Goal: Communication & Community: Answer question/provide support

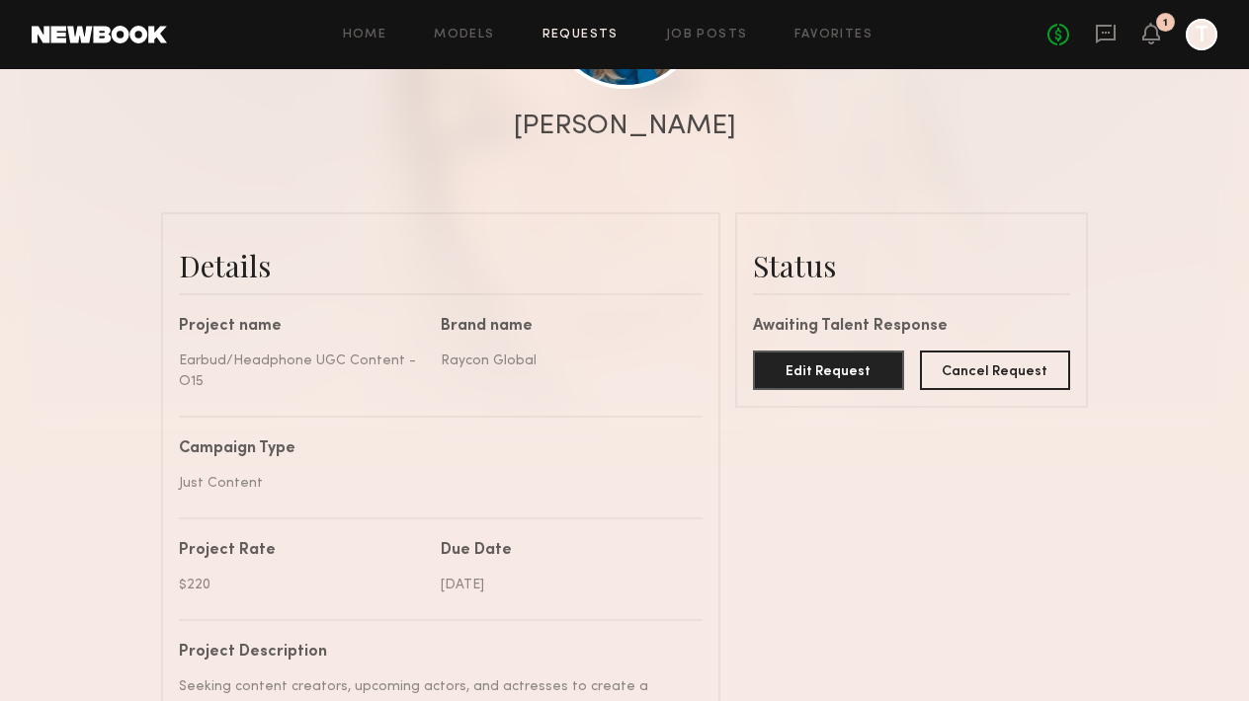
scroll to position [313, 0]
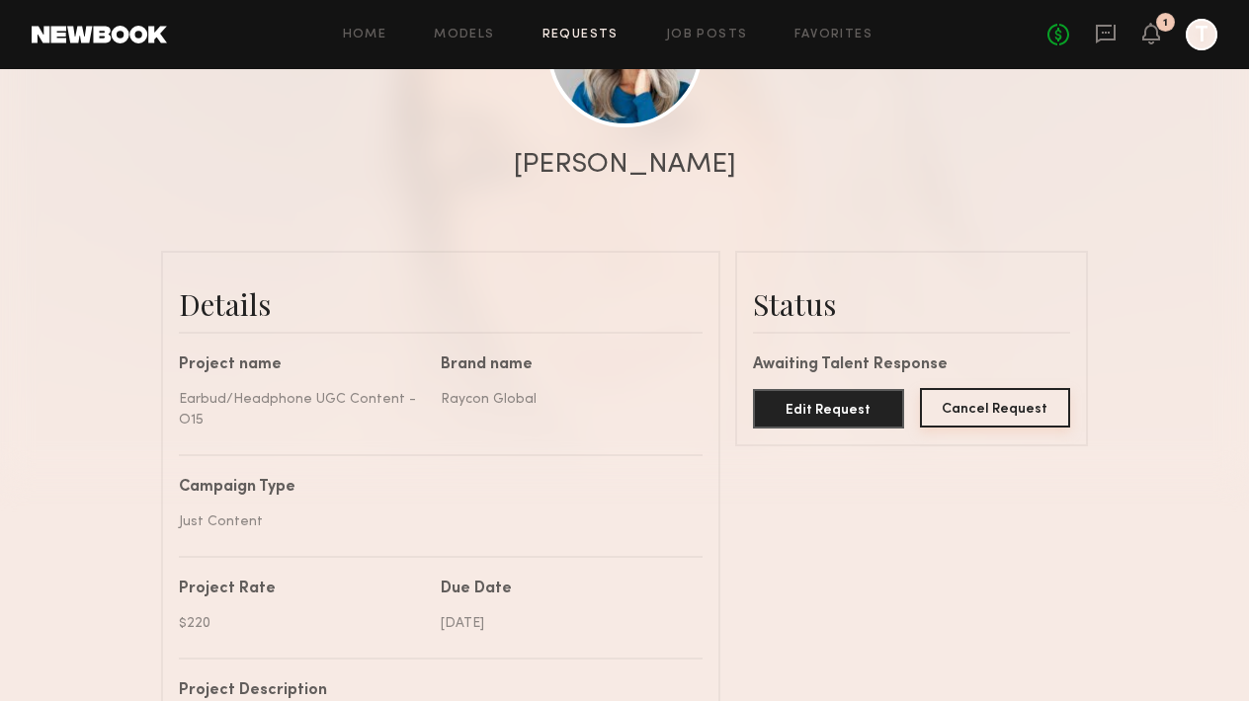
click at [986, 405] on button "Cancel Request" at bounding box center [995, 408] width 151 height 40
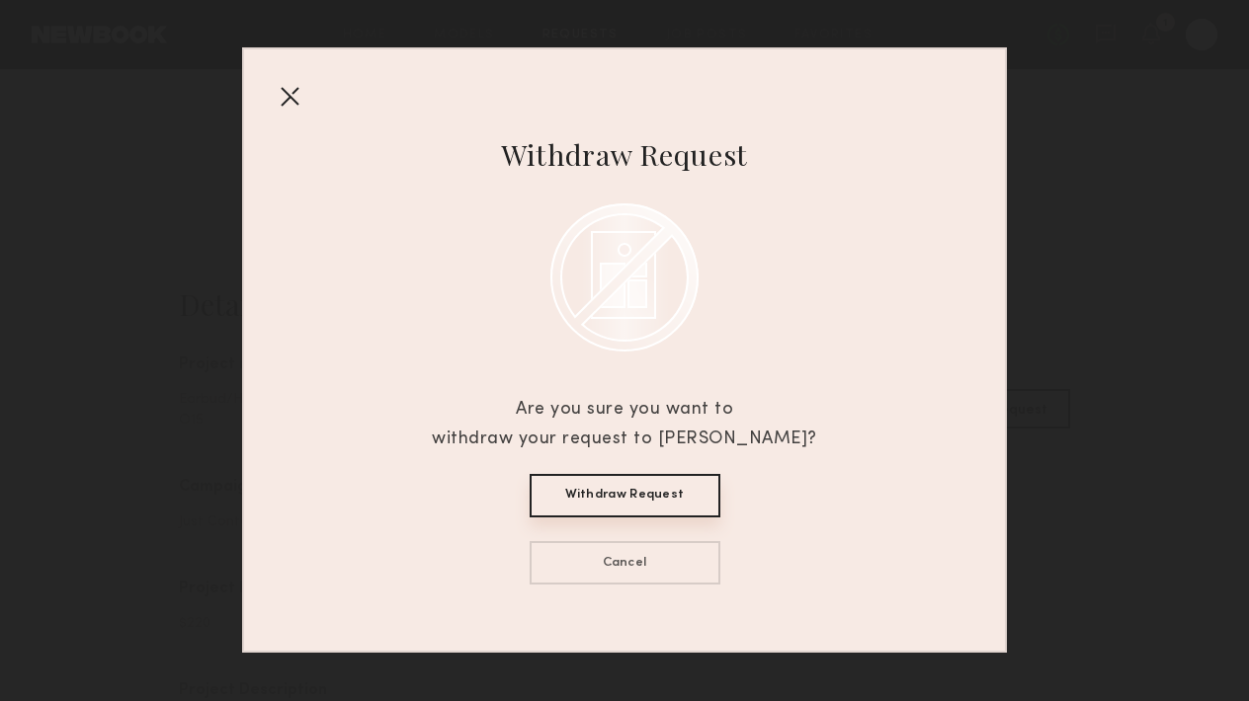
click at [666, 477] on button "Withdraw Request" at bounding box center [624, 495] width 191 height 43
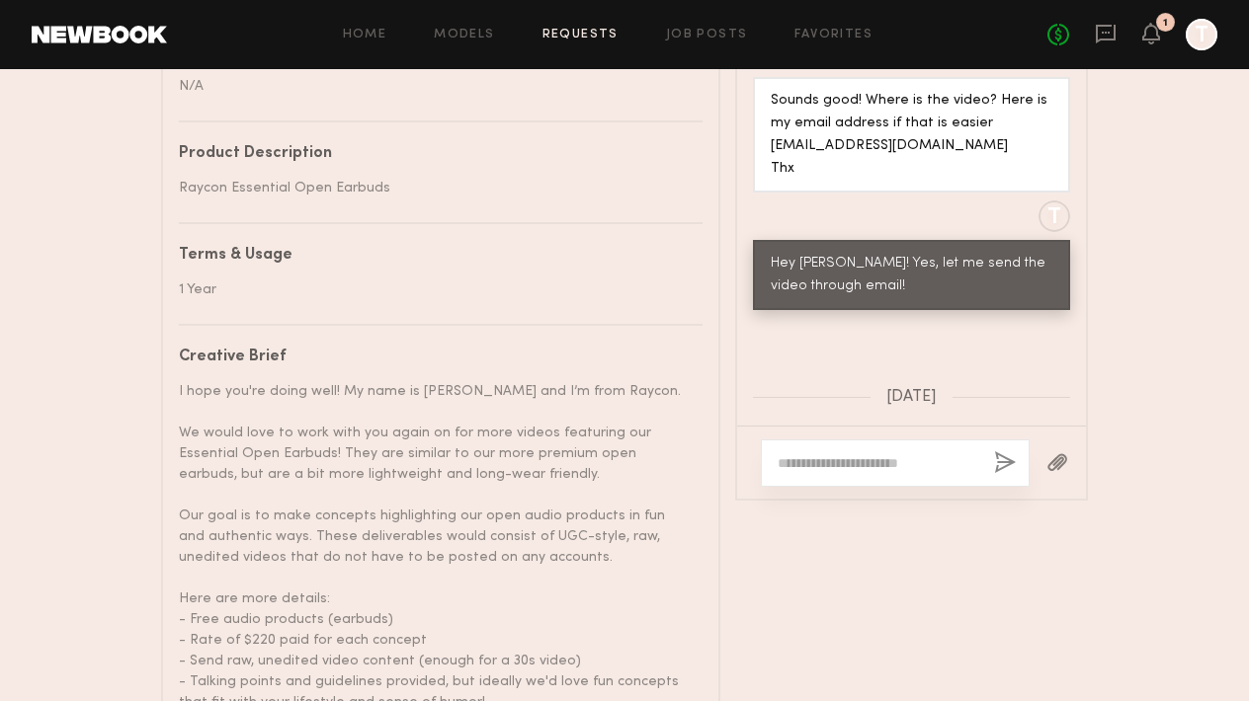
scroll to position [1291, 0]
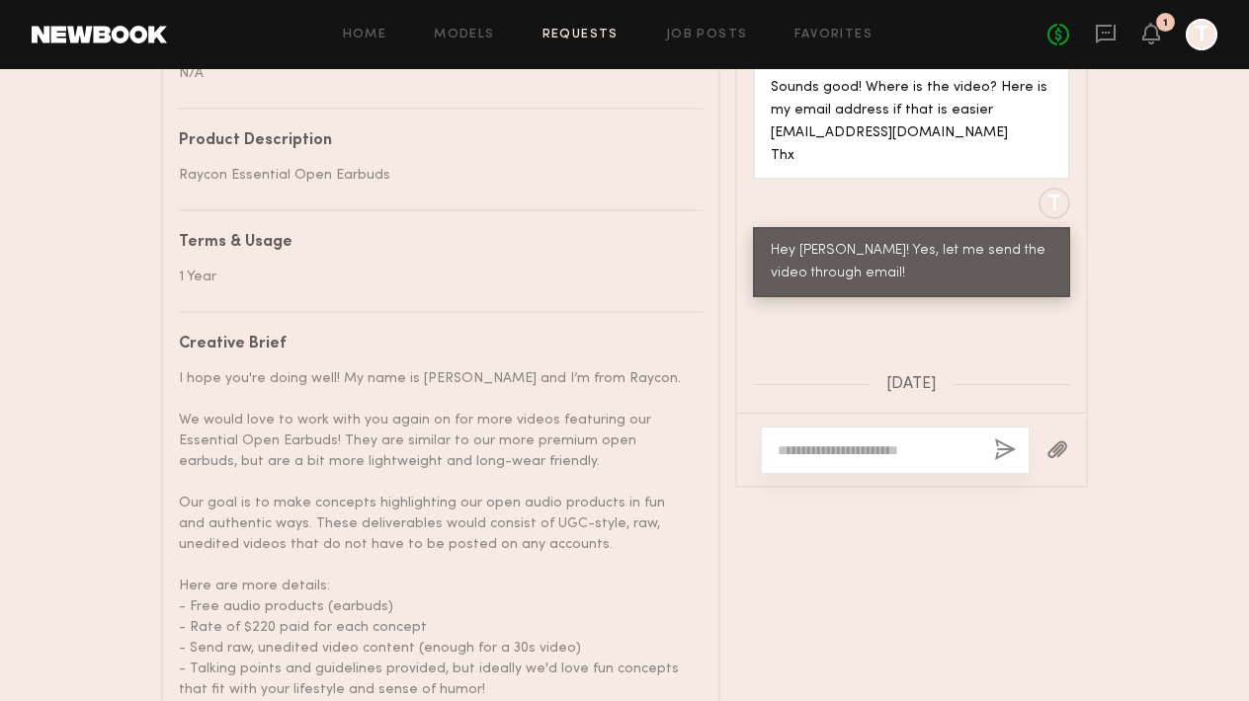
click at [876, 242] on div "Messages Keep direct messages professional and related only to paid job opportu…" at bounding box center [911, 299] width 353 height 1005
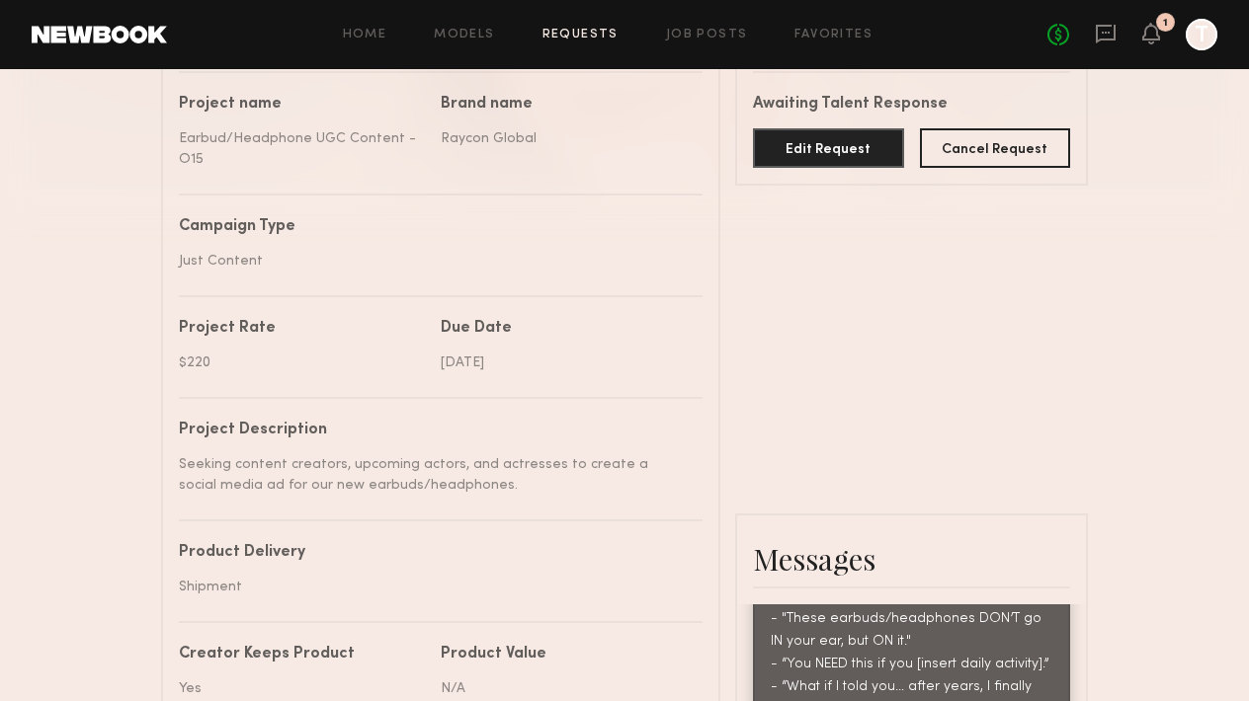
scroll to position [405, 0]
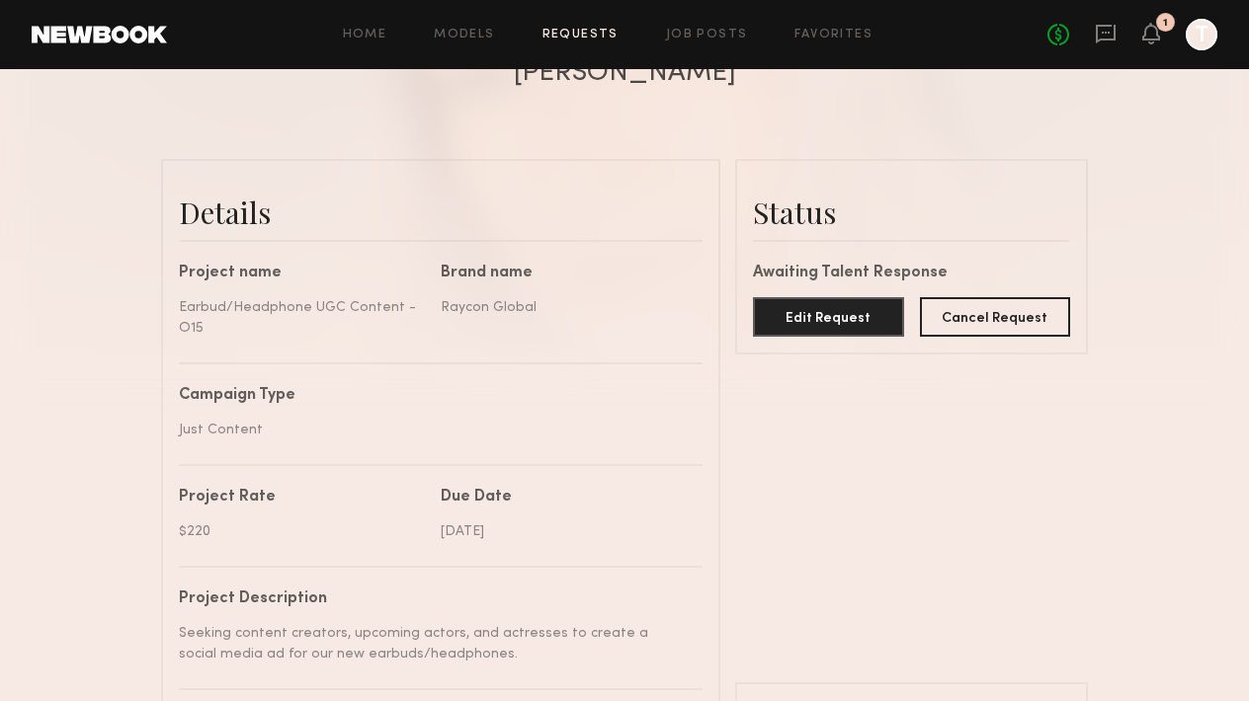
click at [1150, 48] on div "No fees up to $5,000 1 T" at bounding box center [1132, 35] width 170 height 32
click at [1152, 34] on icon at bounding box center [1151, 33] width 16 height 14
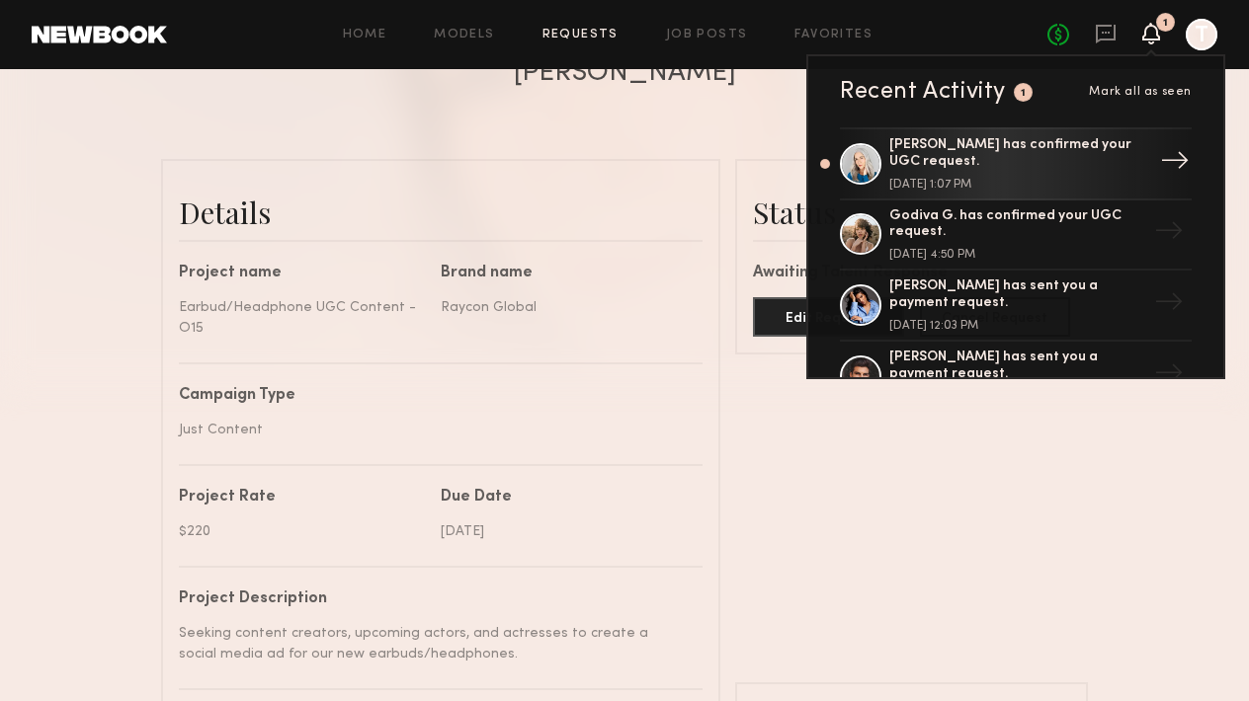
click at [1090, 166] on div "[PERSON_NAME] has confirmed your UGC request. [DATE] 1:07 PM" at bounding box center [1017, 163] width 257 height 53
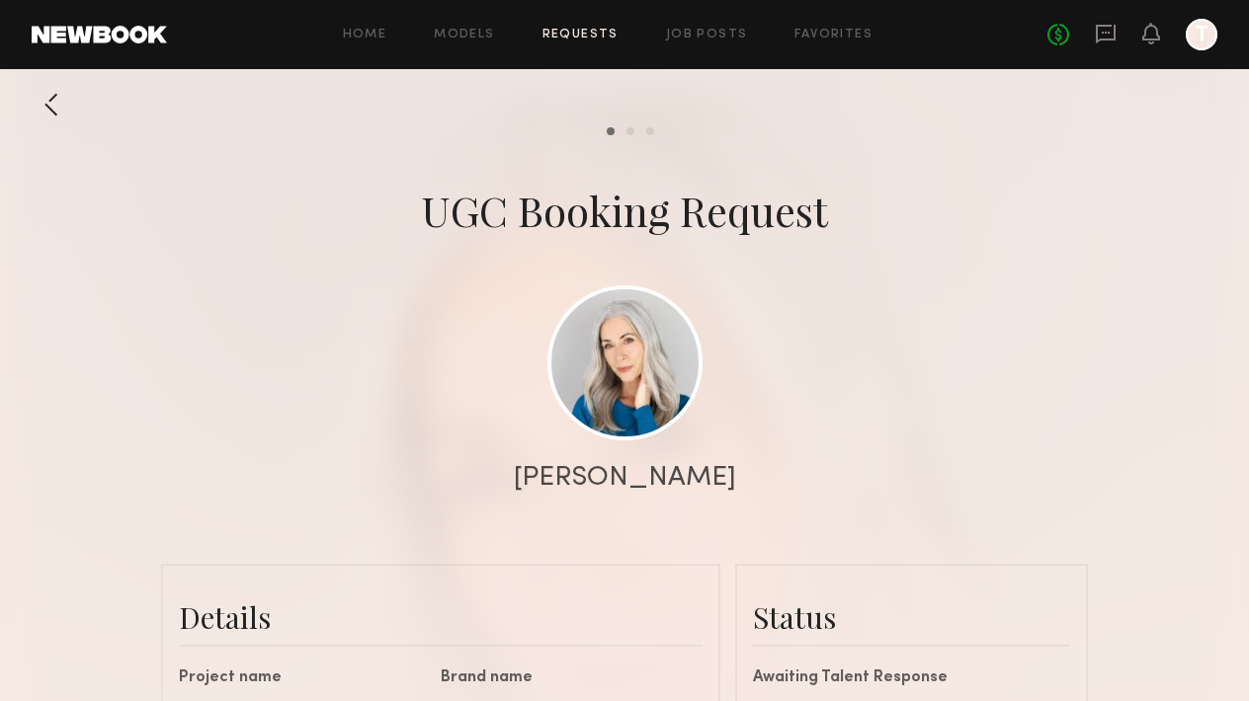
scroll to position [0, 0]
click at [1157, 40] on icon at bounding box center [1151, 34] width 18 height 22
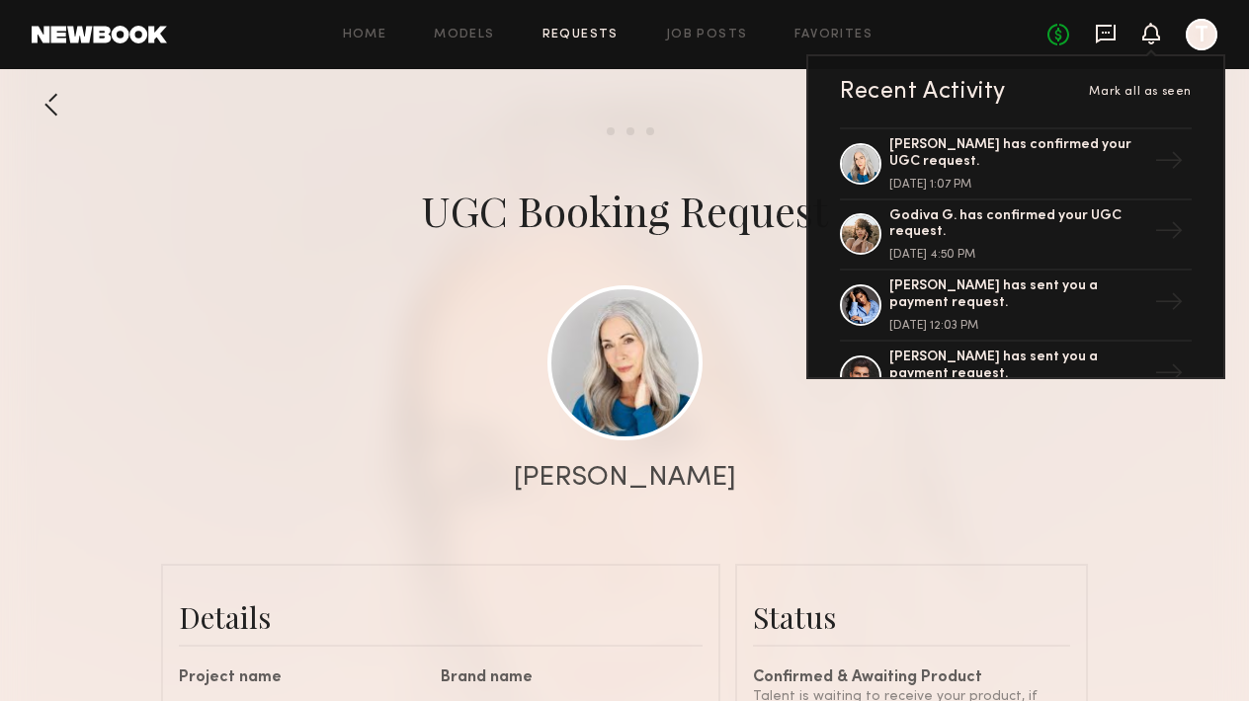
click at [1098, 38] on icon at bounding box center [1105, 34] width 22 height 22
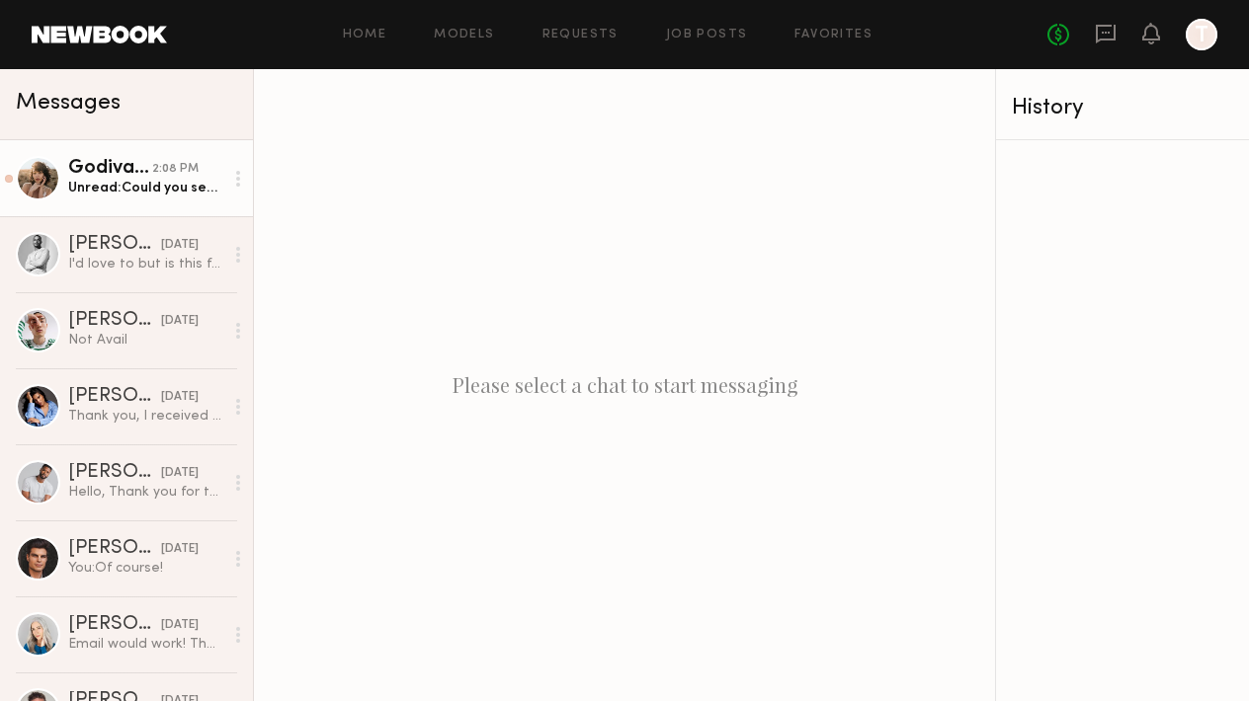
click at [170, 179] on div "Unread: Could you send the tracking number pls" at bounding box center [145, 188] width 155 height 19
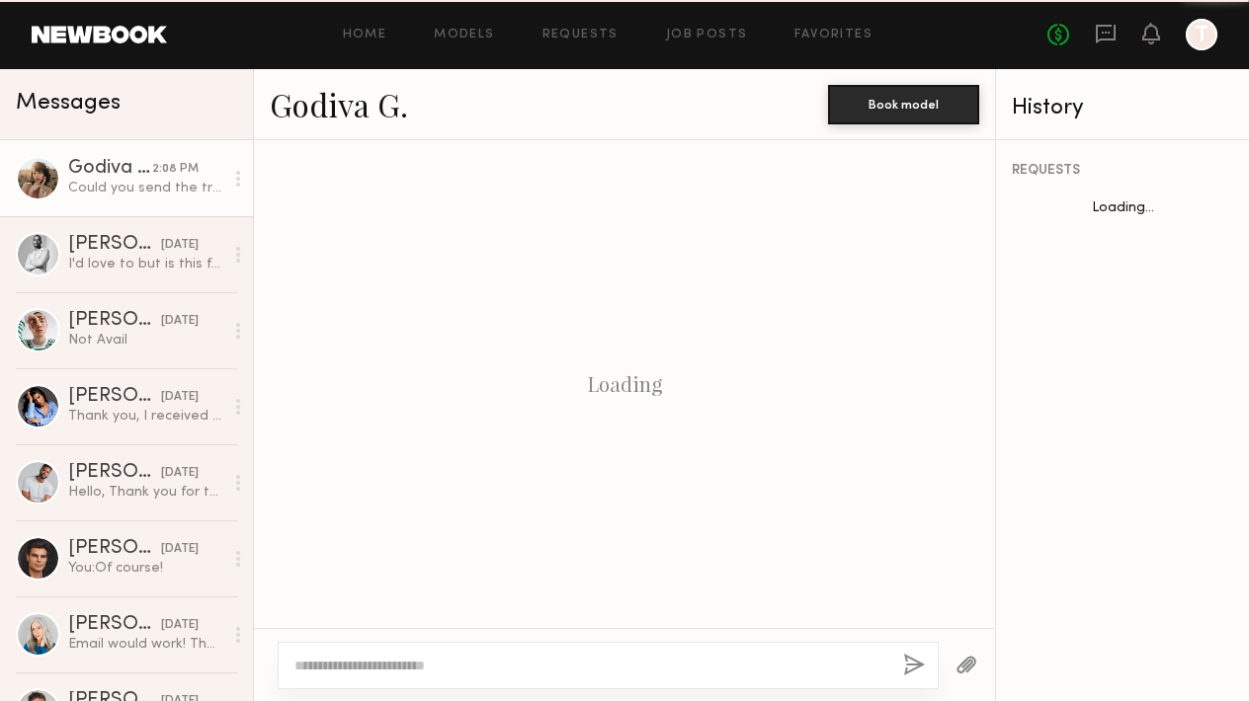
scroll to position [1306, 0]
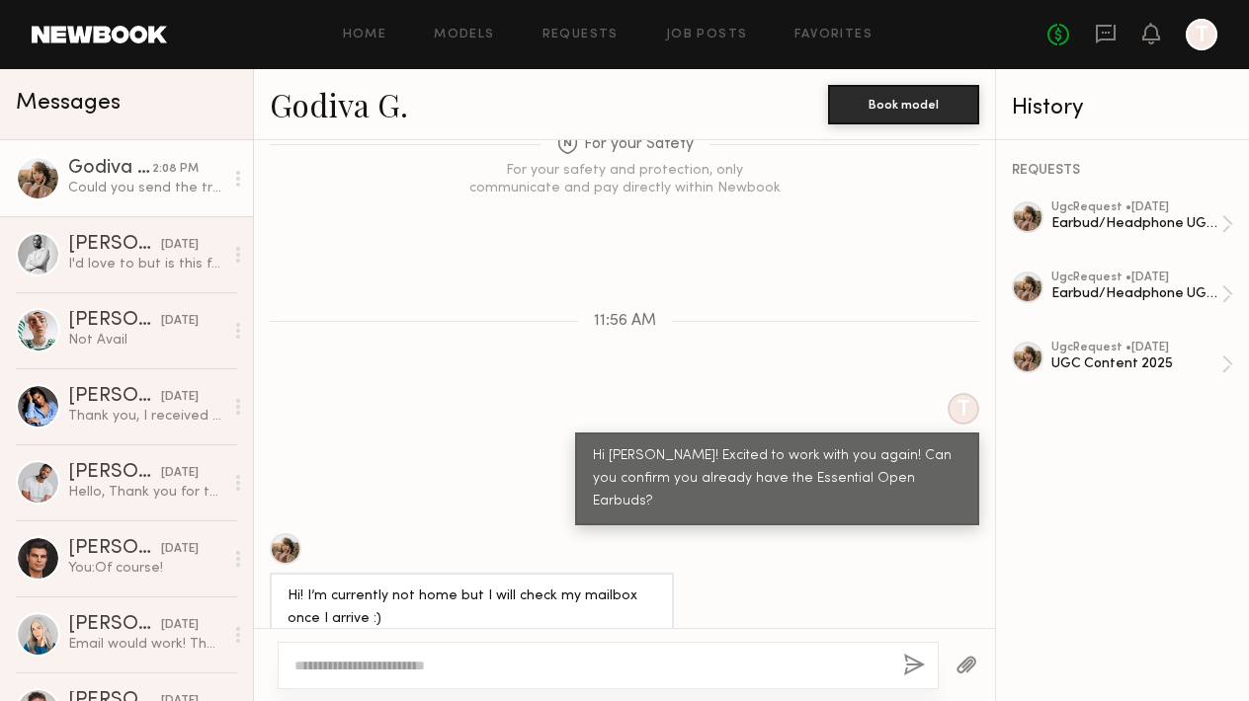
click at [530, 658] on textarea at bounding box center [590, 666] width 593 height 20
click at [556, 667] on textarea at bounding box center [590, 666] width 593 height 20
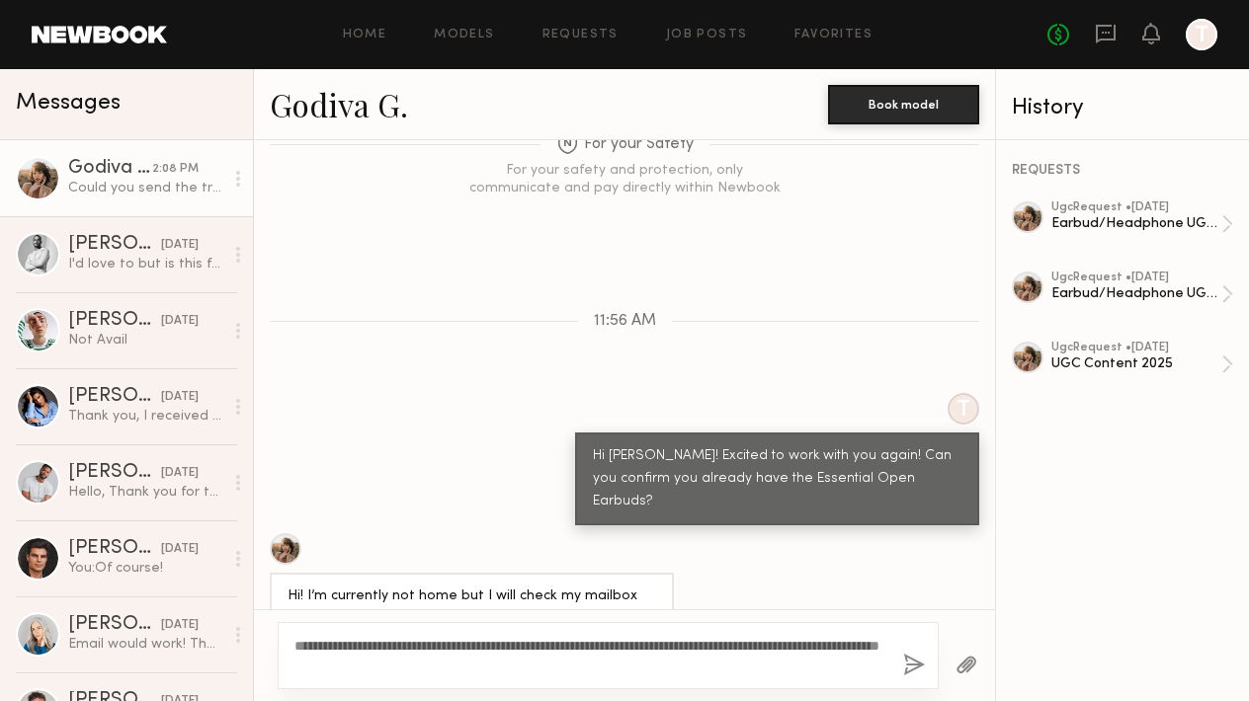
type textarea "**********"
click at [911, 669] on button "button" at bounding box center [914, 666] width 22 height 25
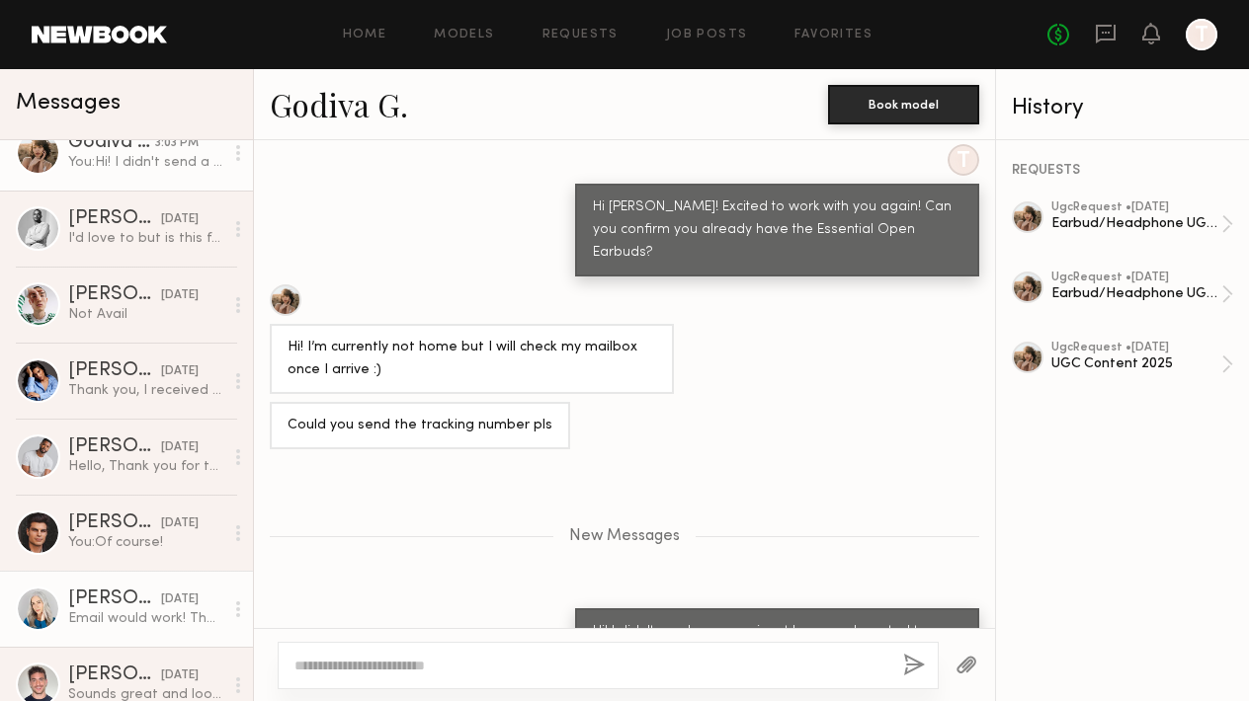
scroll to position [25, 0]
click at [122, 584] on link "[PERSON_NAME] [DATE] Email would work! Thanks!" at bounding box center [126, 610] width 253 height 76
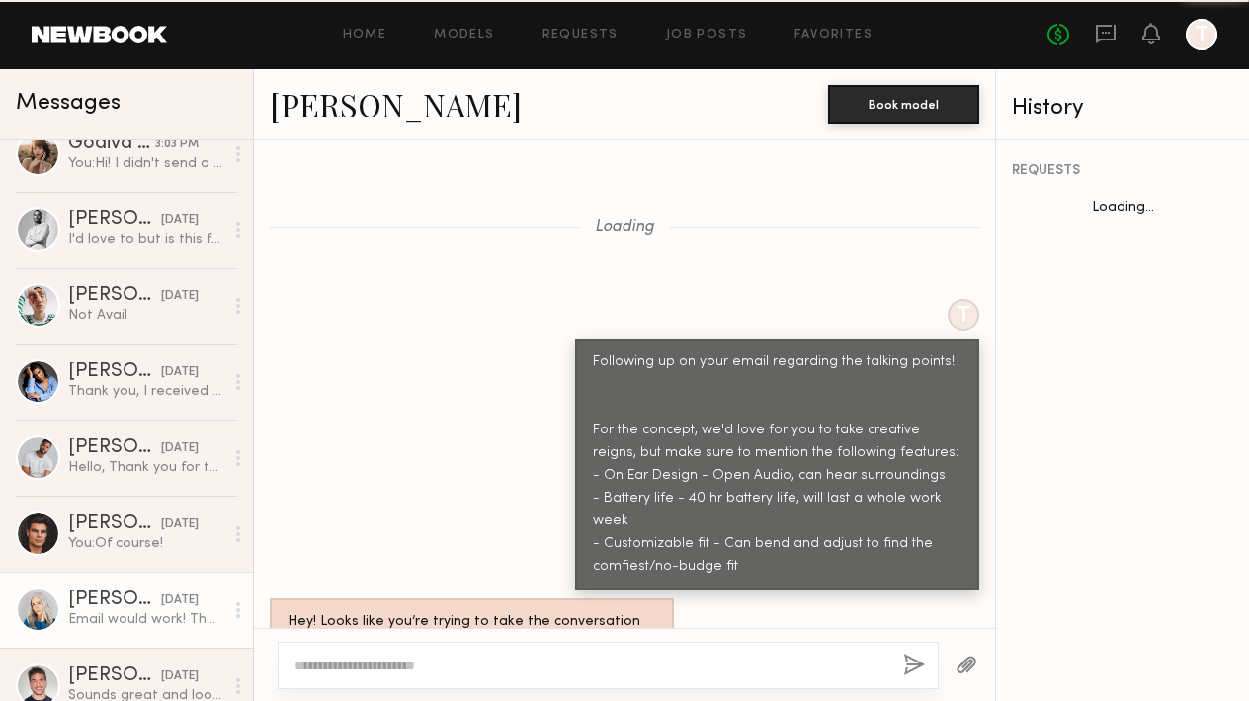
scroll to position [1694, 0]
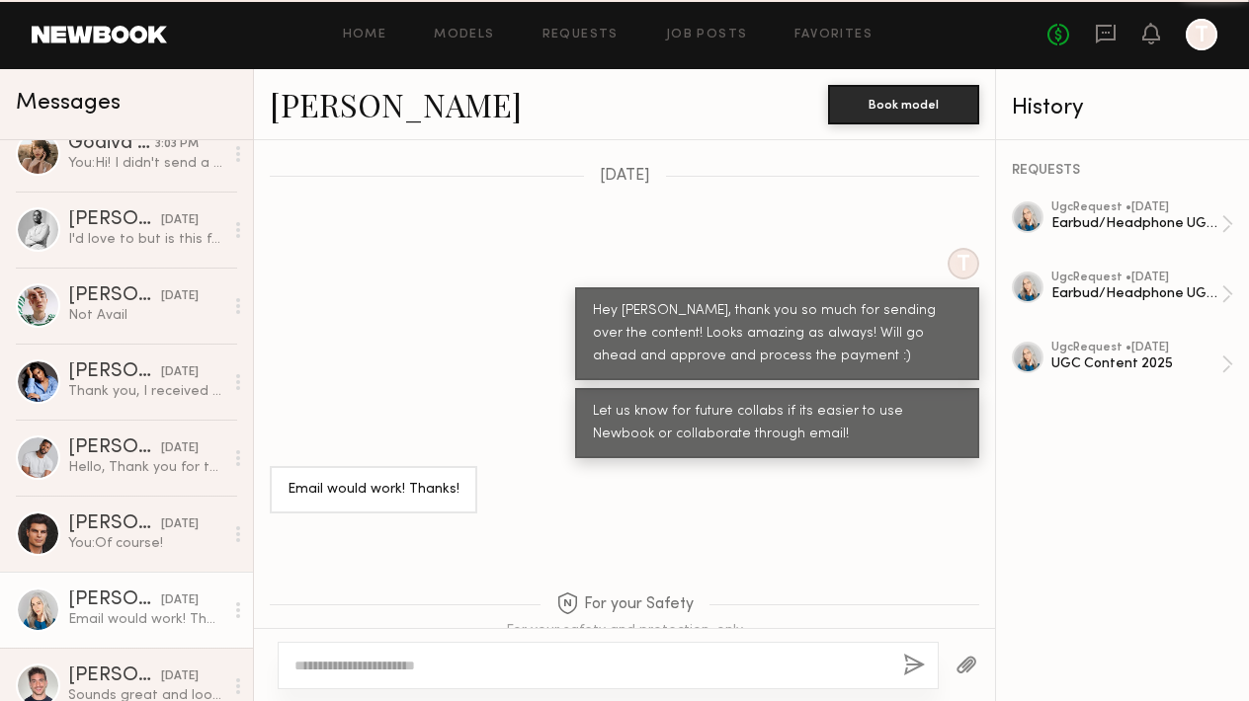
click at [425, 675] on textarea at bounding box center [590, 666] width 593 height 20
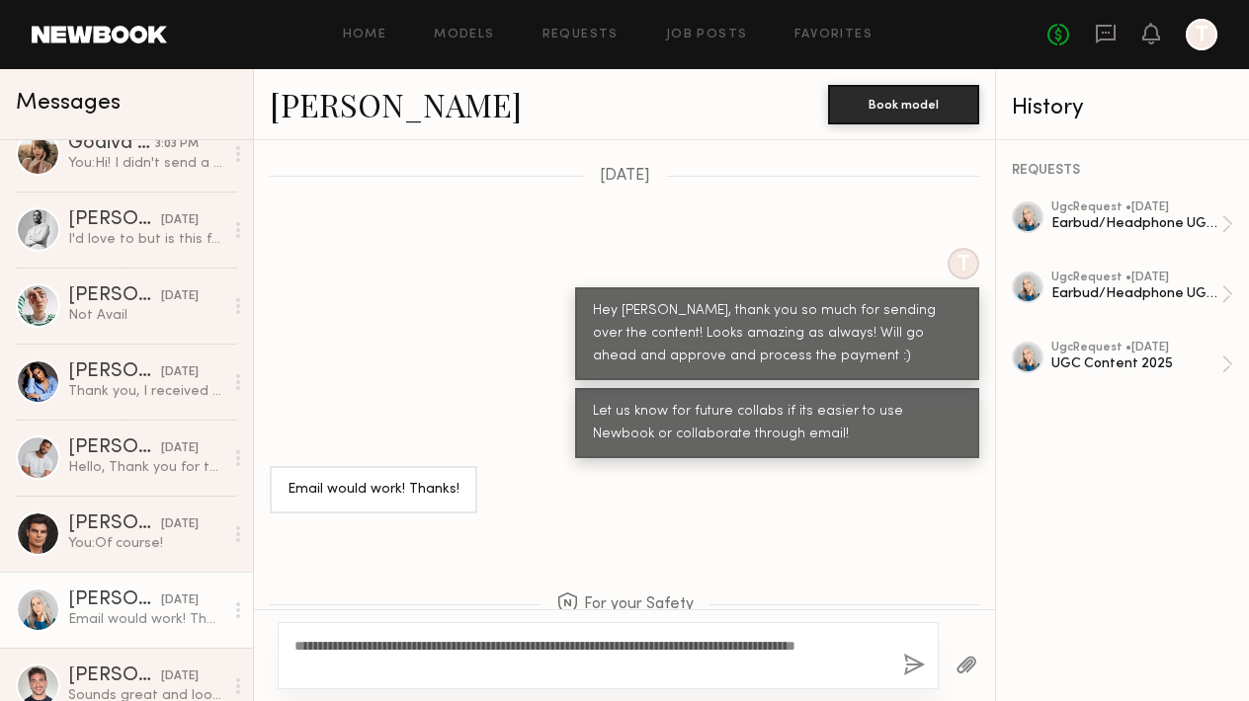
type textarea "**********"
click at [921, 663] on button "button" at bounding box center [914, 666] width 22 height 25
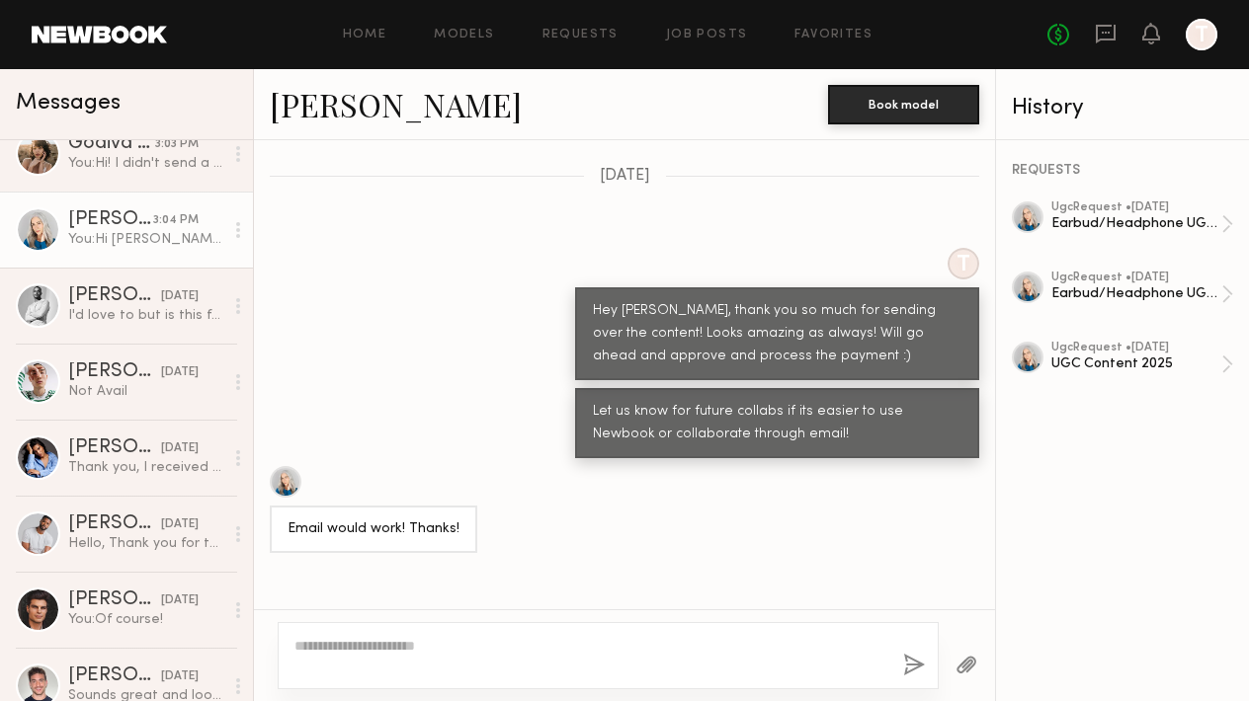
scroll to position [2112, 0]
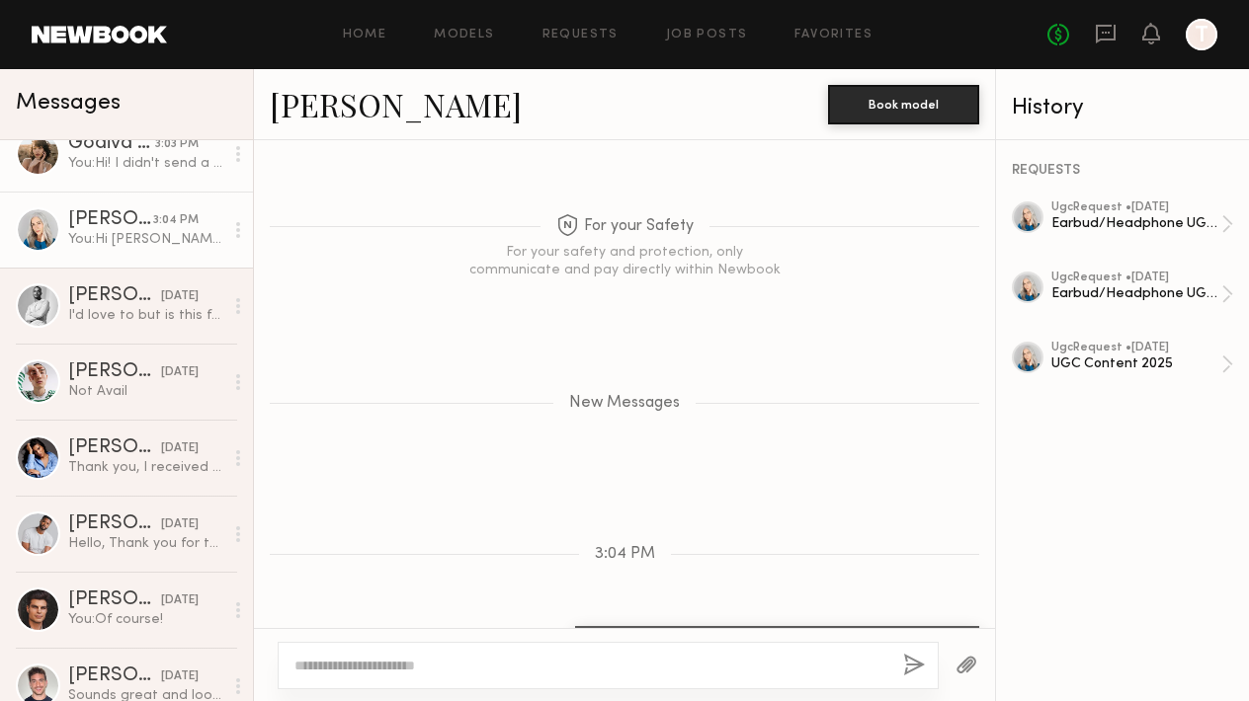
click at [135, 164] on div "You: Hi! I didn't send a new pair yet because I wanted to make sure you had the…" at bounding box center [145, 163] width 155 height 19
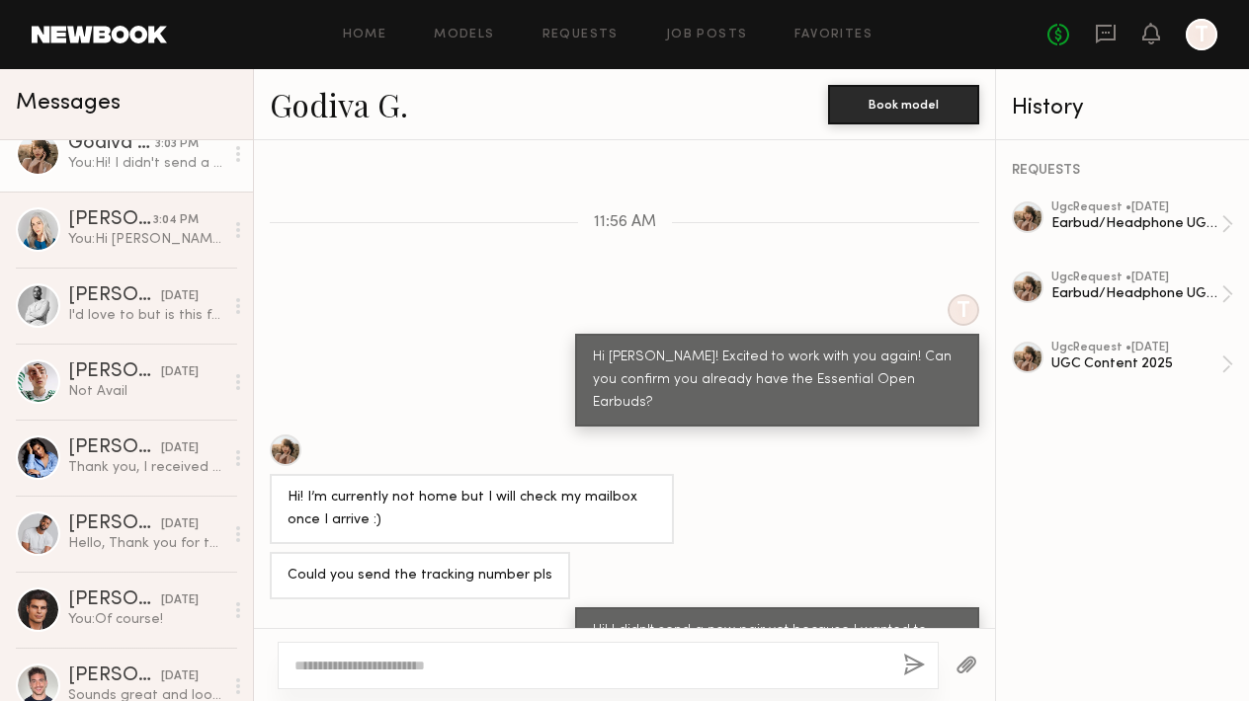
scroll to position [1404, 0]
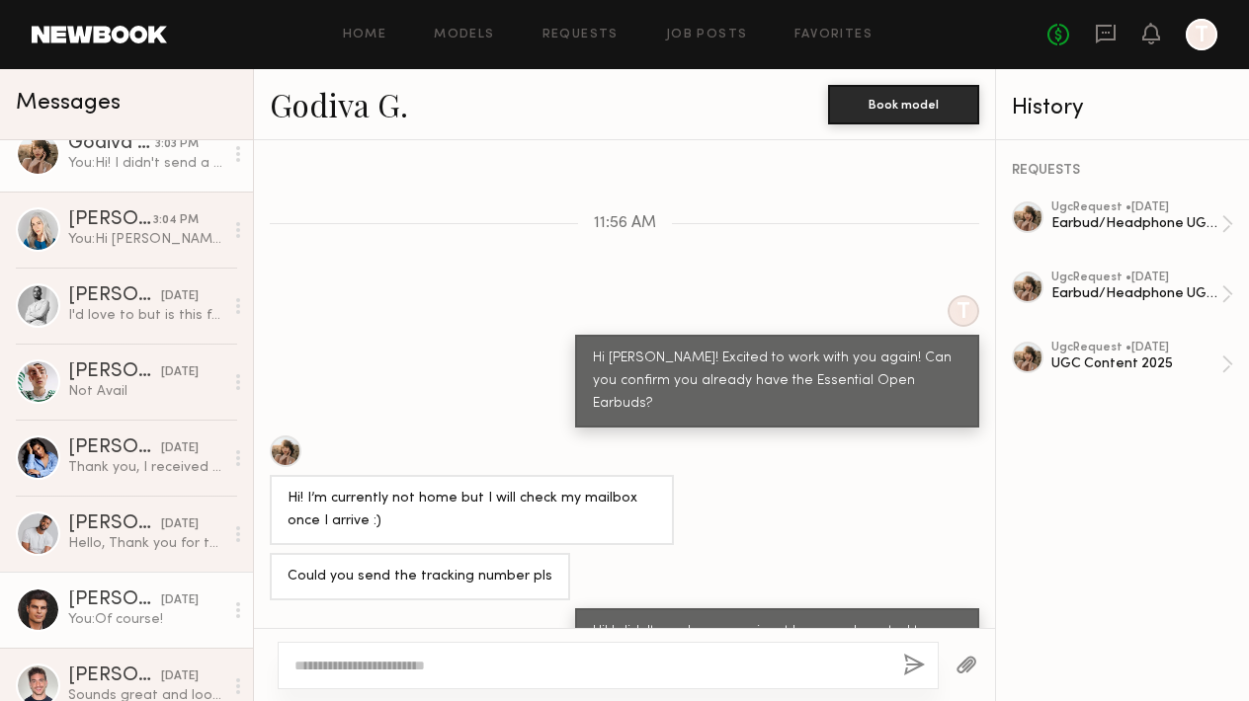
click at [127, 621] on div "You: Of course!" at bounding box center [145, 619] width 155 height 19
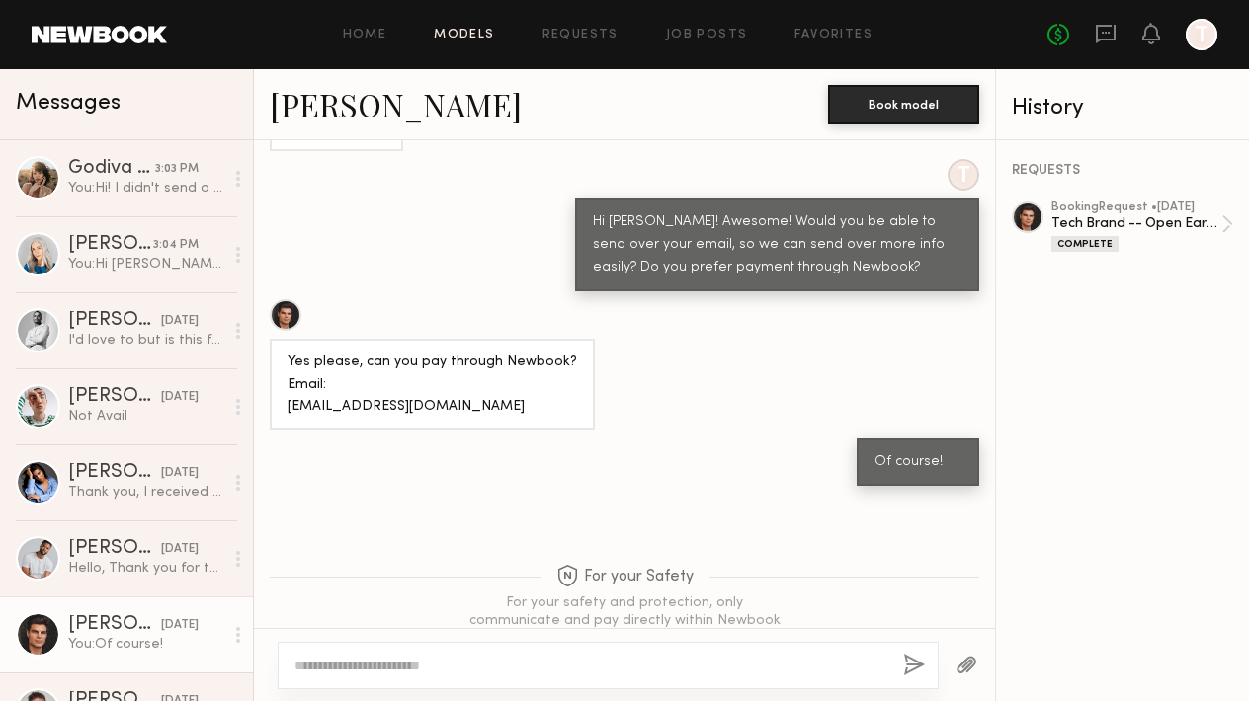
click at [488, 34] on link "Models" at bounding box center [464, 35] width 60 height 13
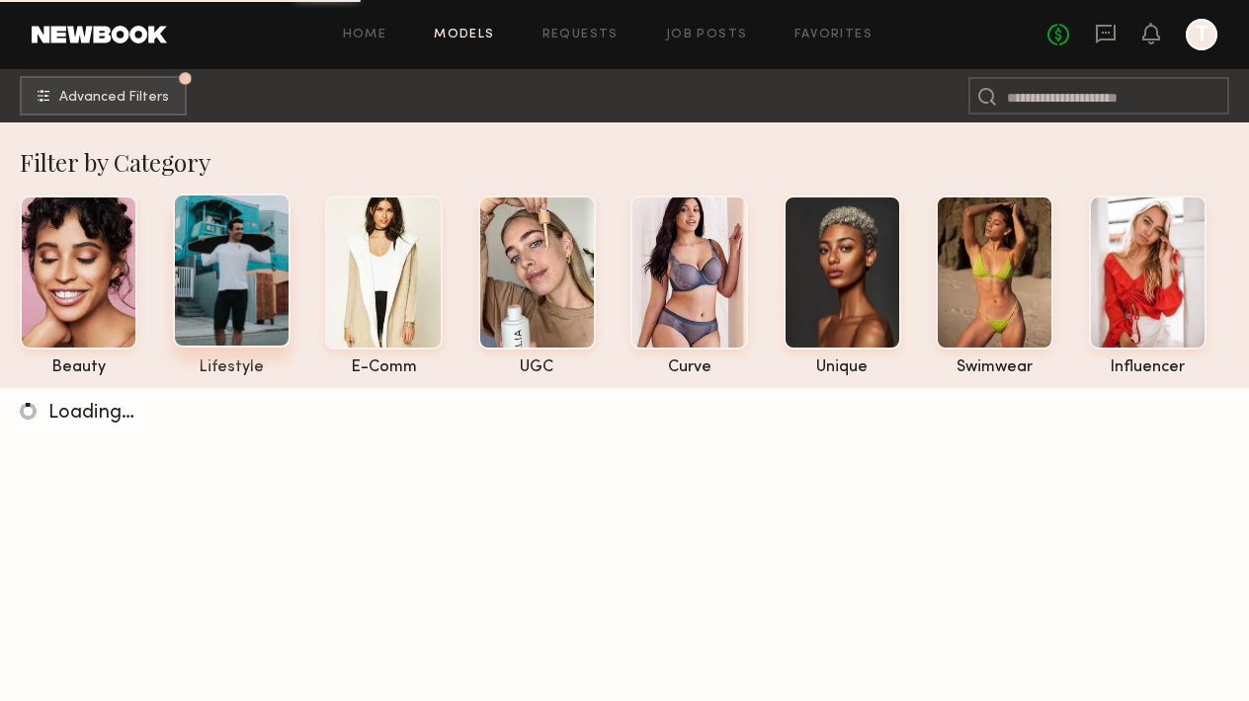
click at [280, 274] on div at bounding box center [232, 271] width 118 height 154
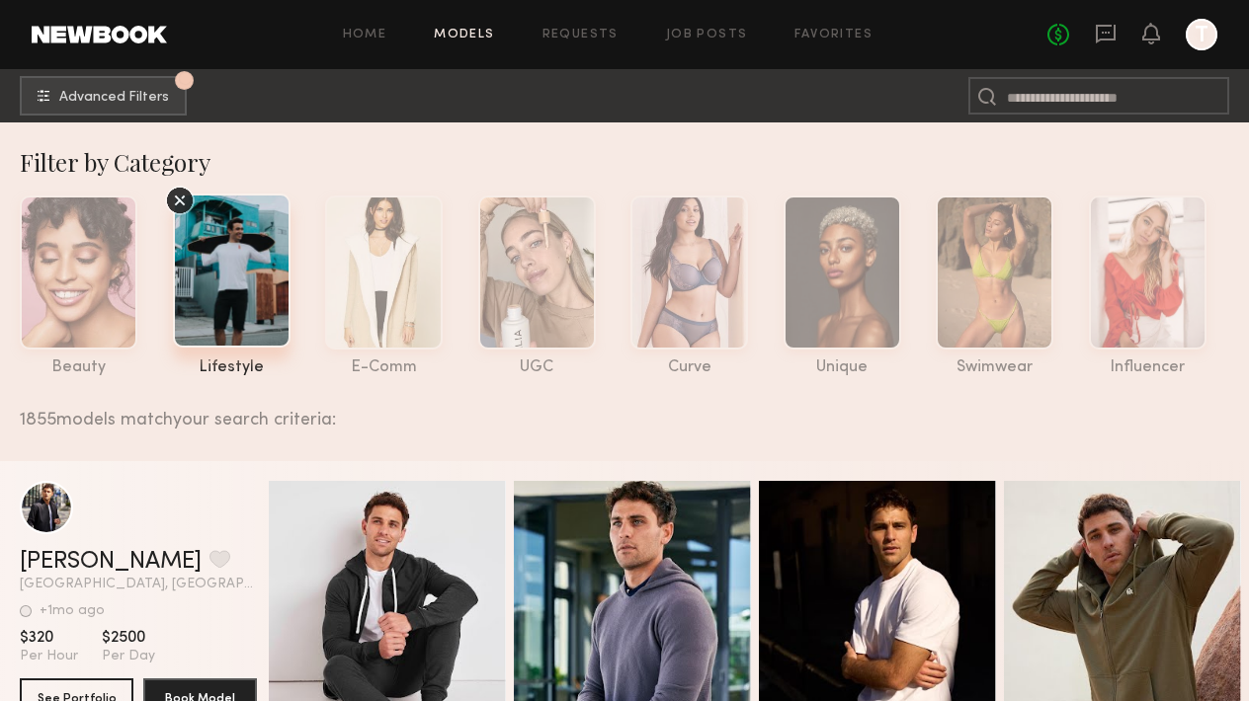
click at [1209, 289] on div "beauty lifestyle e-comm UGC curve unique swimwear influencer" at bounding box center [618, 281] width 1260 height 191
click at [1194, 285] on div at bounding box center [1148, 271] width 118 height 154
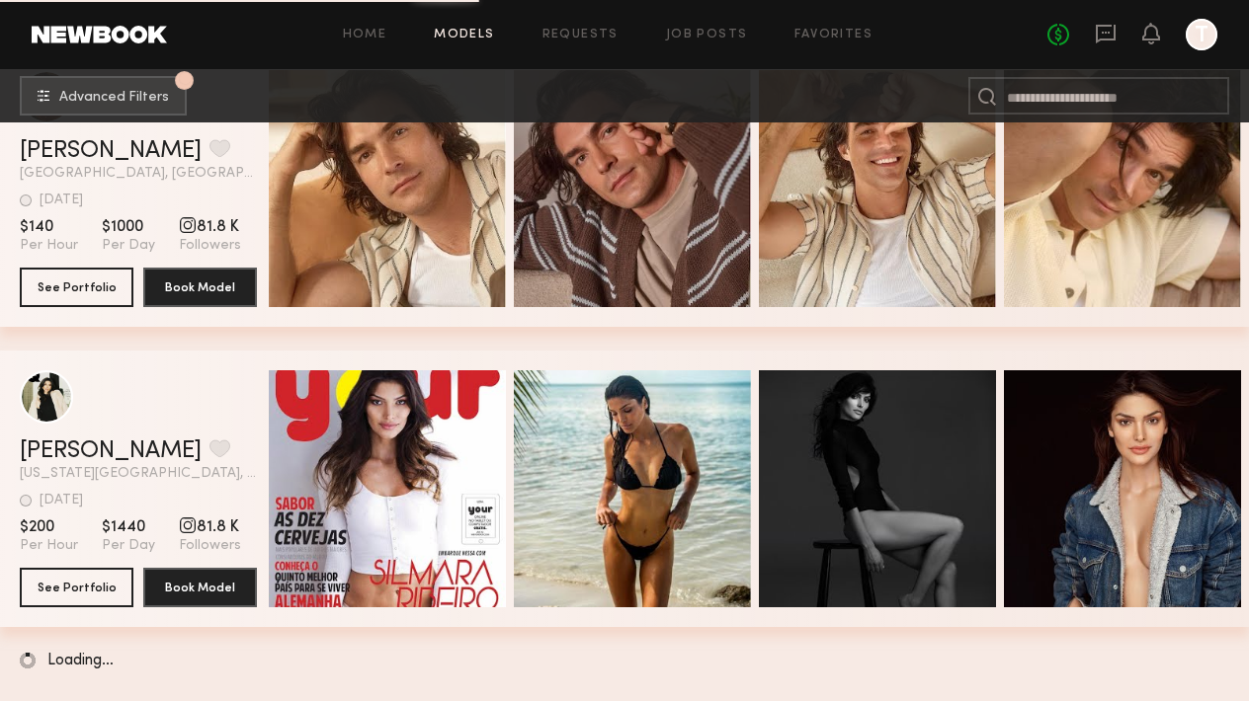
scroll to position [46655, 0]
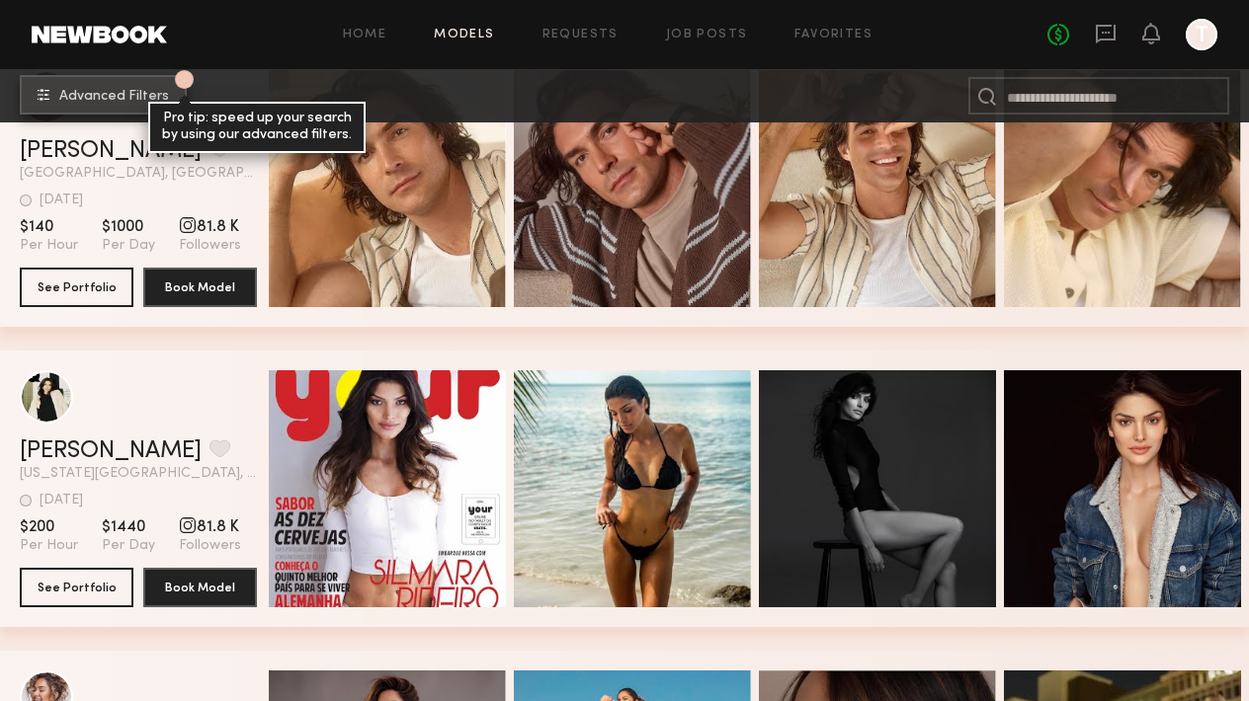
click at [114, 86] on button "1 Advanced Filters Pro tip: speed up your search by using our advanced filters." at bounding box center [103, 95] width 167 height 40
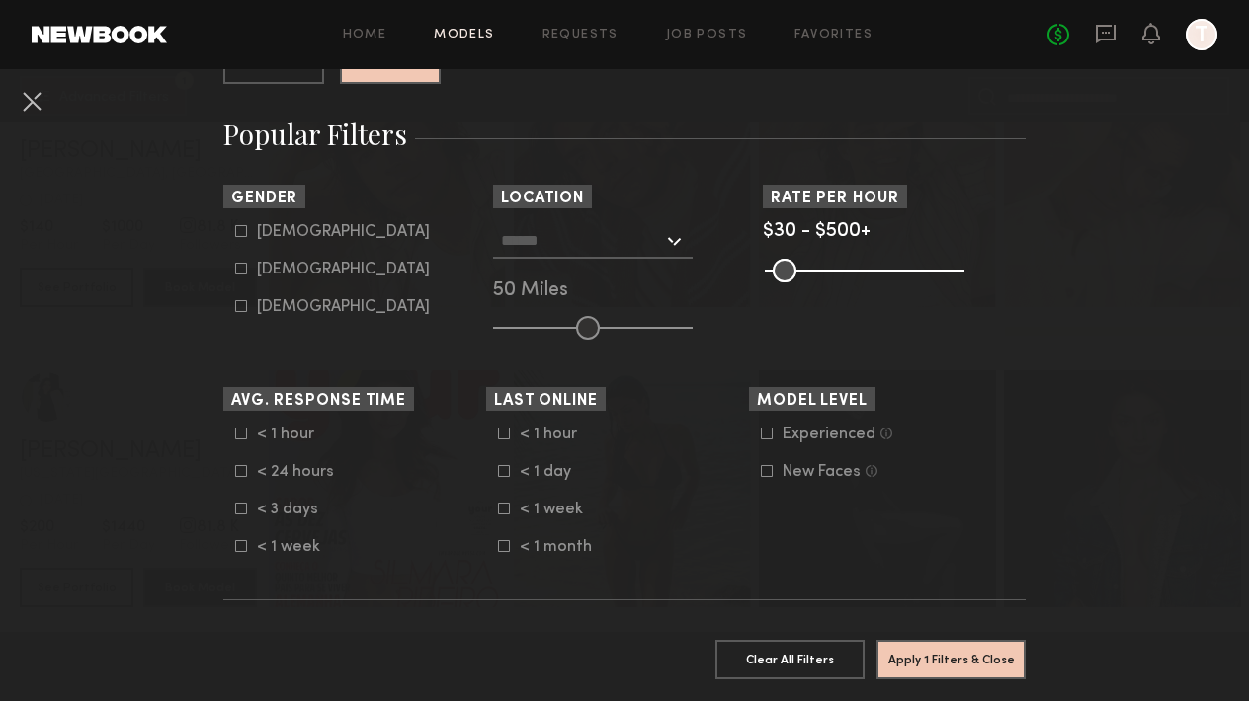
scroll to position [327, 0]
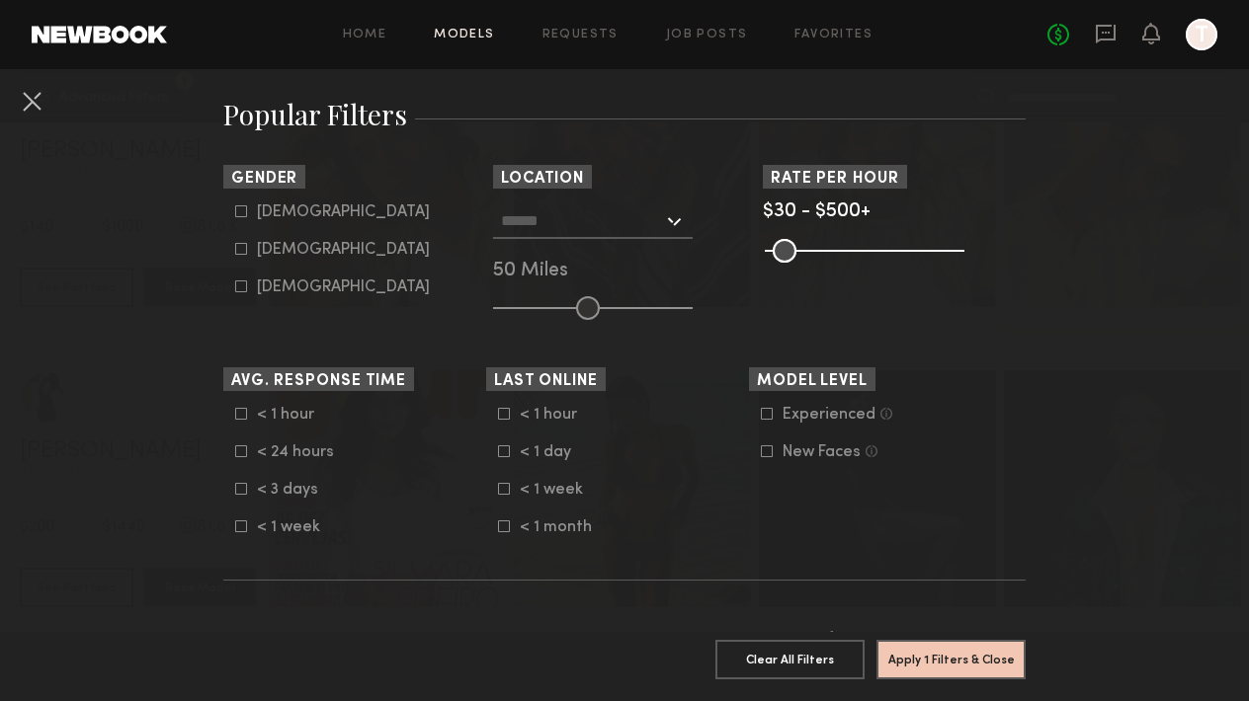
click at [675, 216] on div at bounding box center [593, 221] width 200 height 36
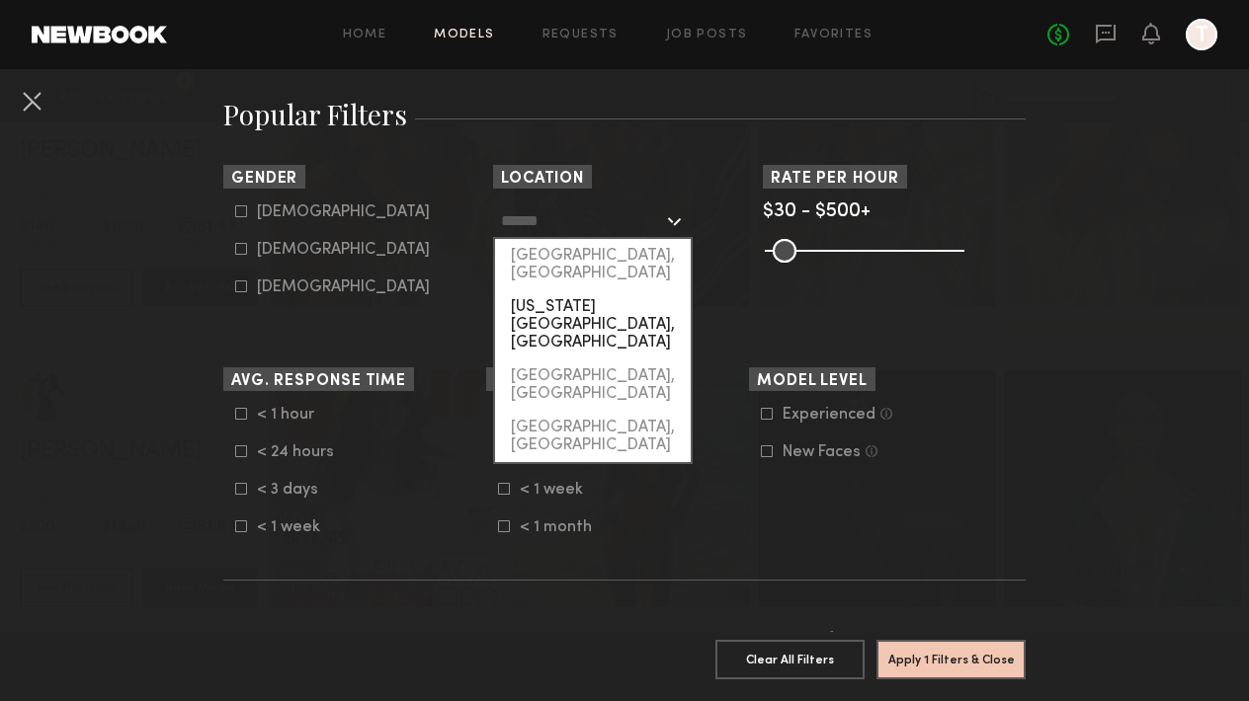
click at [591, 290] on div "[US_STATE][GEOGRAPHIC_DATA], [GEOGRAPHIC_DATA]" at bounding box center [593, 324] width 196 height 69
type input "**********"
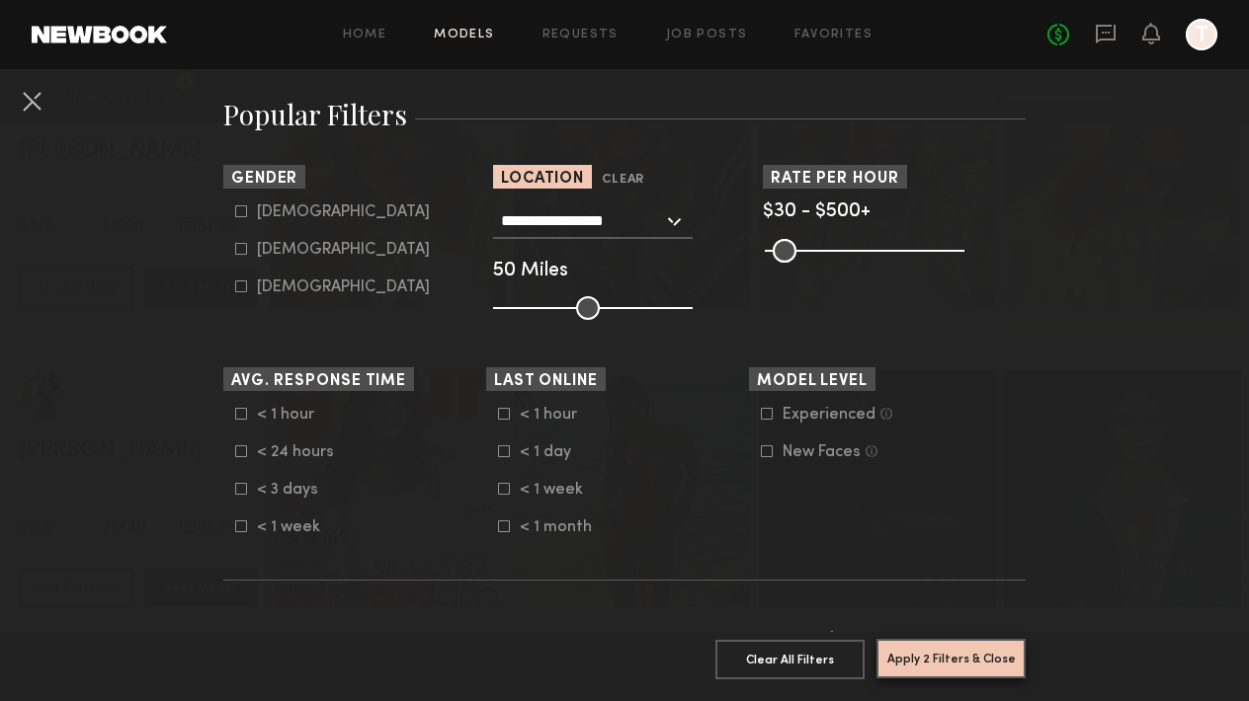
click at [932, 660] on button "Apply 2 Filters & Close" at bounding box center [950, 659] width 149 height 40
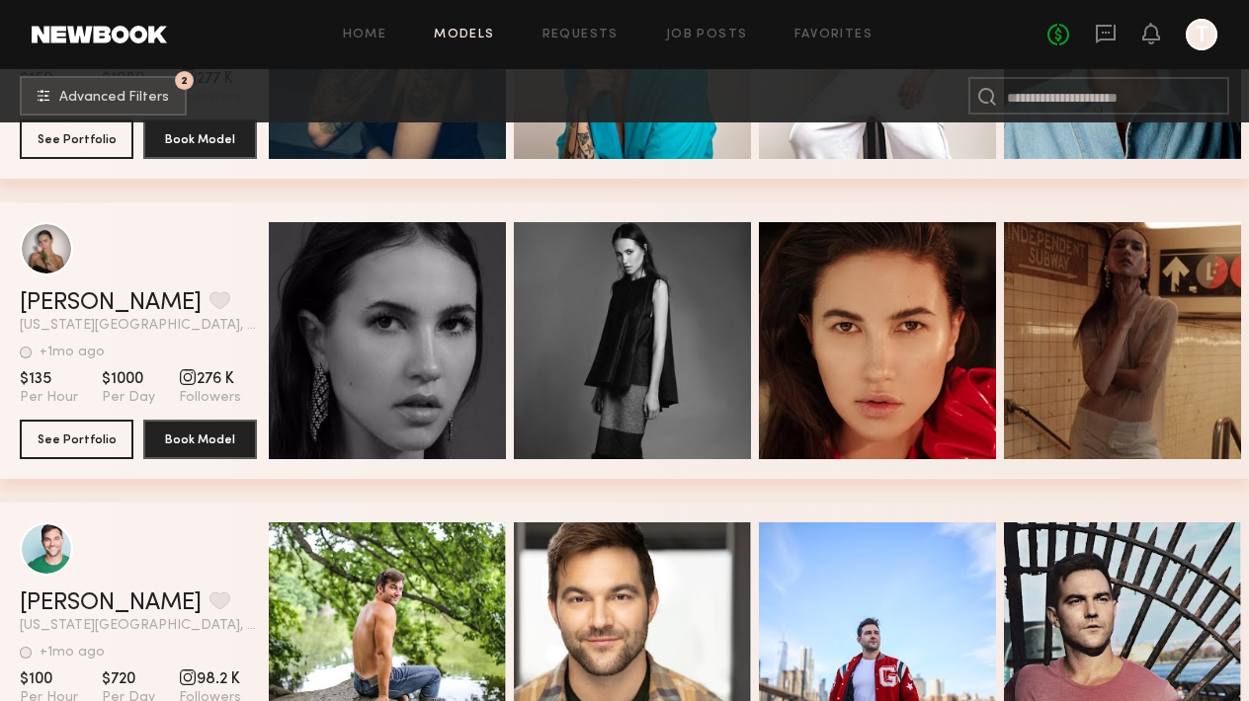
scroll to position [2578, 0]
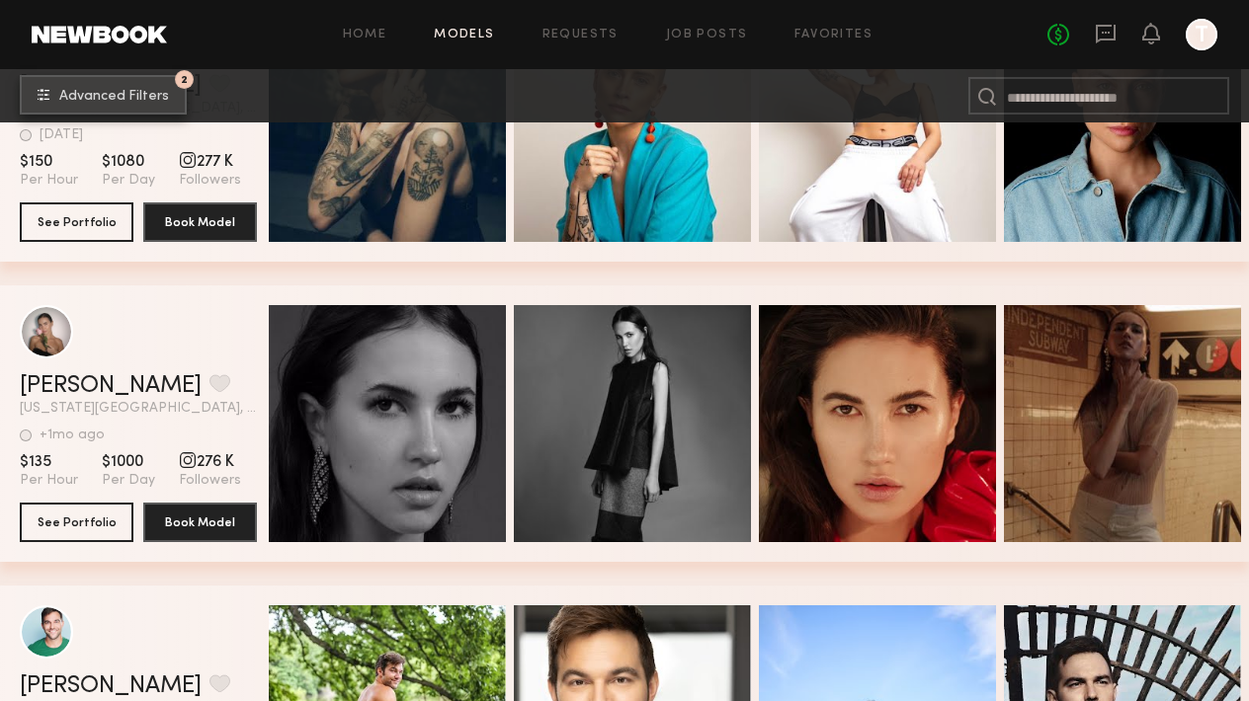
click at [151, 79] on button "2 Advanced Filters" at bounding box center [103, 95] width 167 height 40
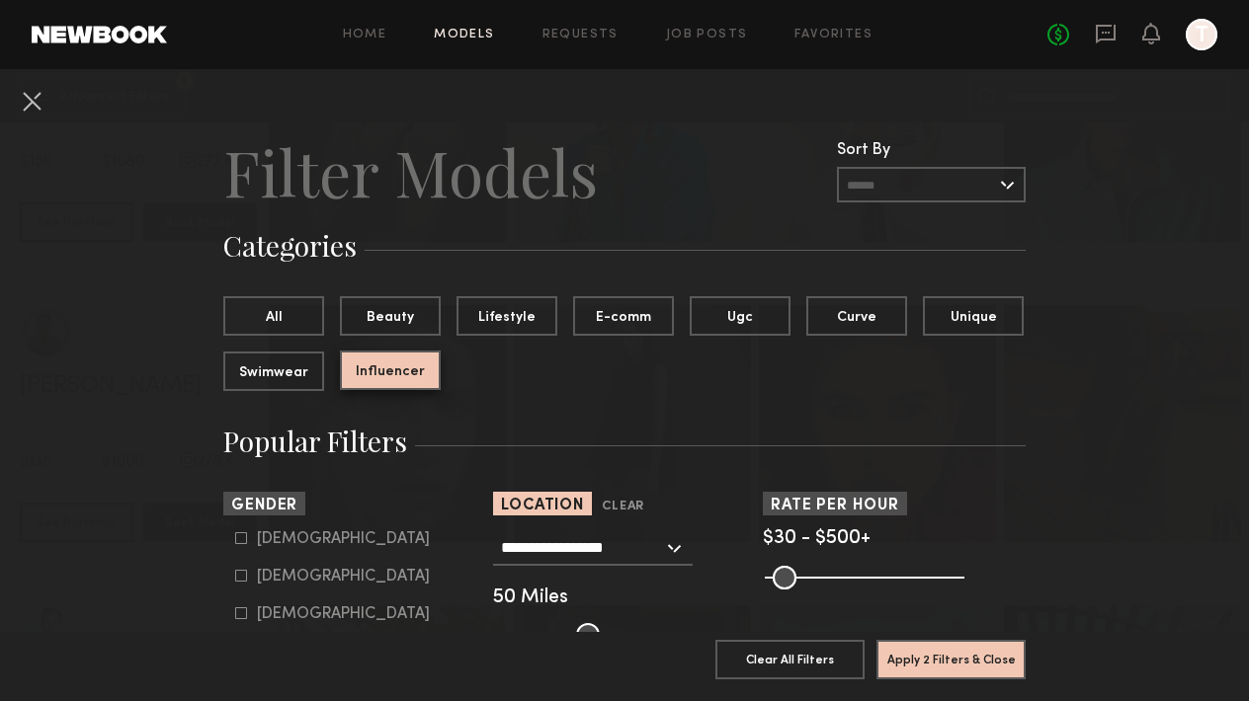
click at [400, 374] on button "Influencer" at bounding box center [390, 371] width 101 height 40
click at [299, 306] on button "All" at bounding box center [273, 315] width 101 height 40
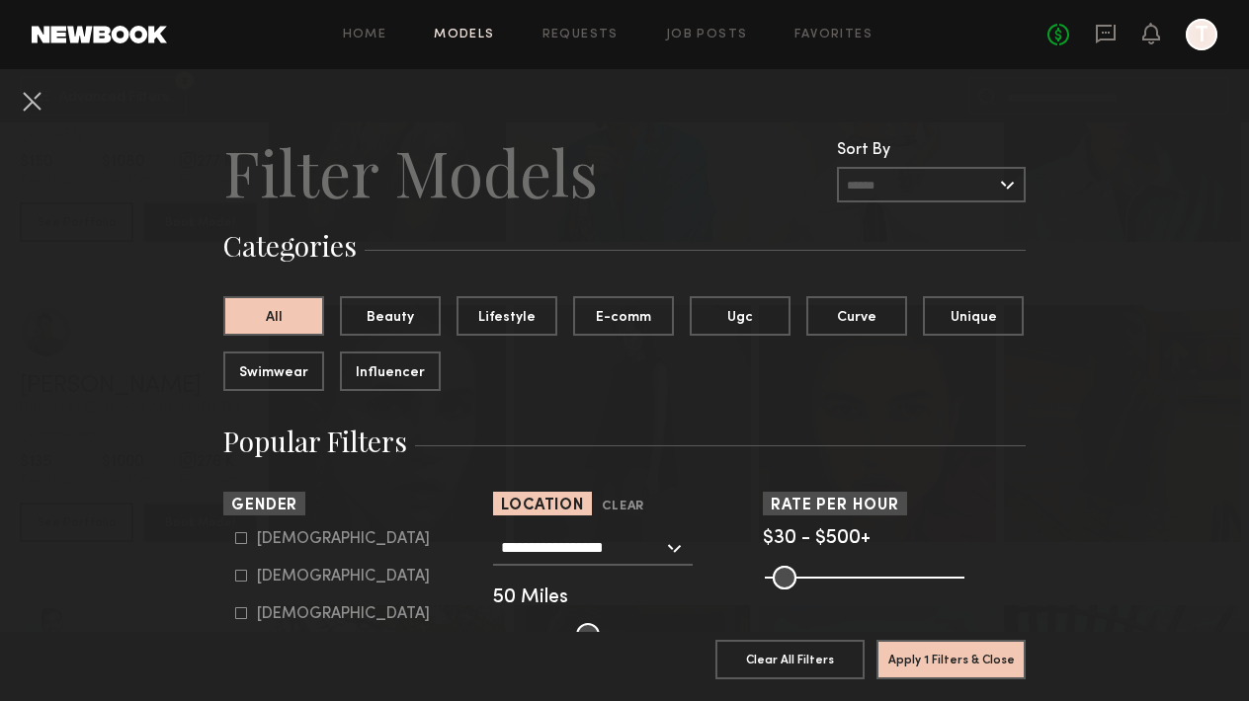
click at [237, 533] on icon at bounding box center [241, 538] width 11 height 11
type input "*"
click at [918, 653] on button "Apply 2 Filters & Close" at bounding box center [950, 659] width 149 height 40
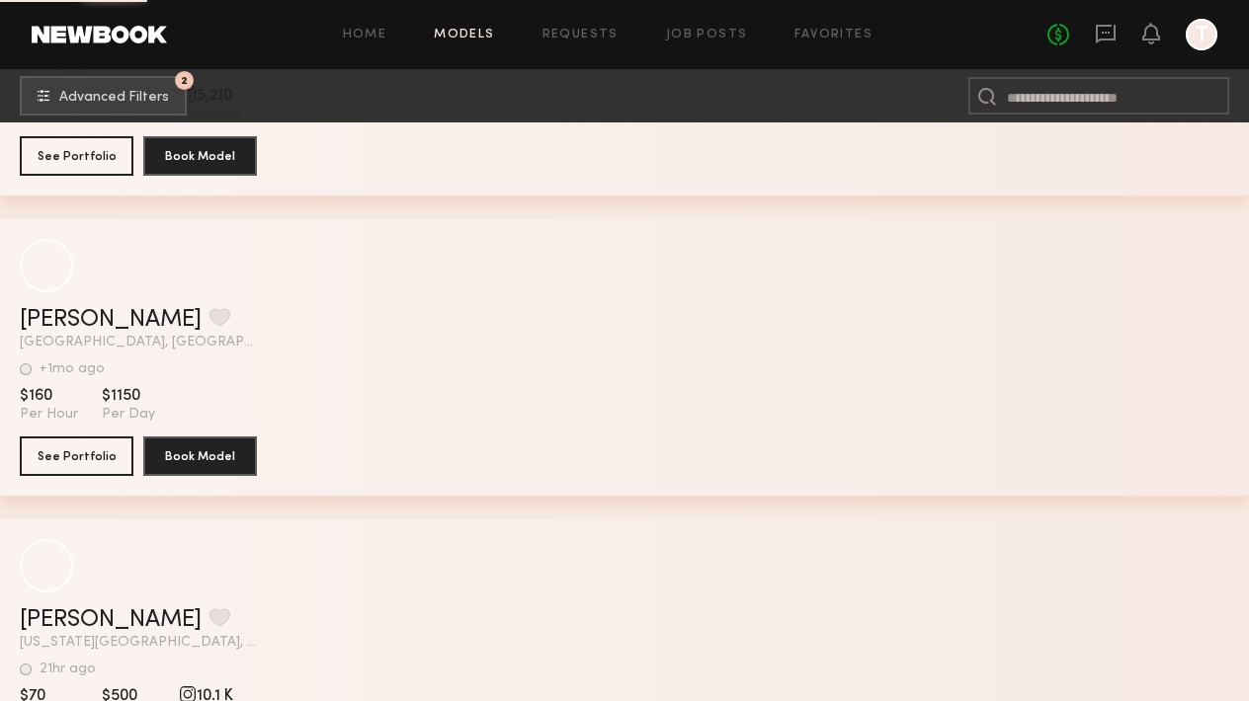
scroll to position [42635, 0]
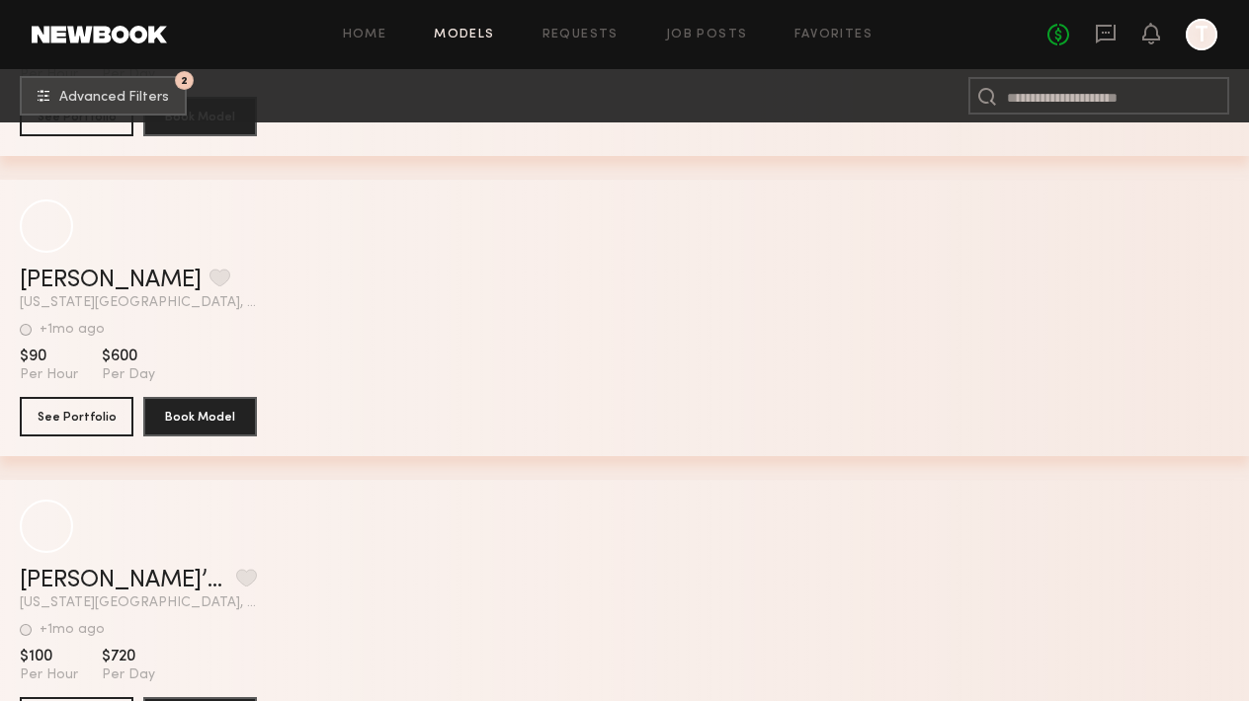
scroll to position [53717, 0]
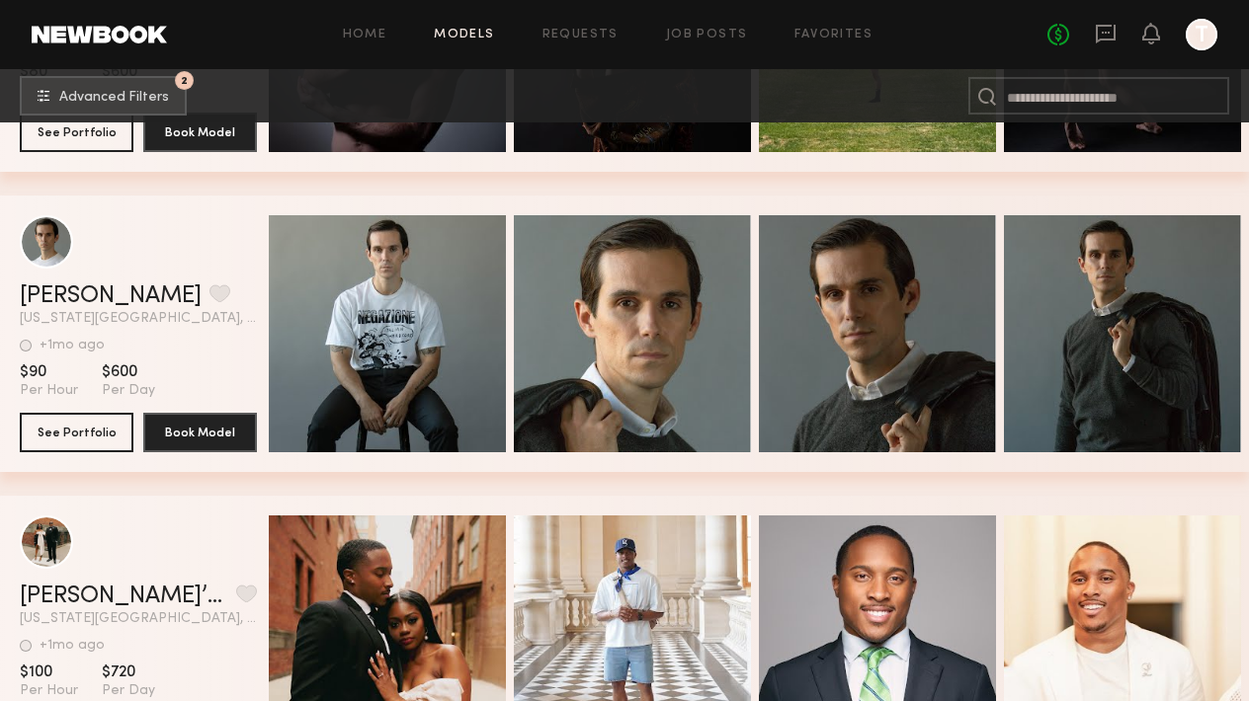
click at [88, 37] on link at bounding box center [99, 35] width 135 height 18
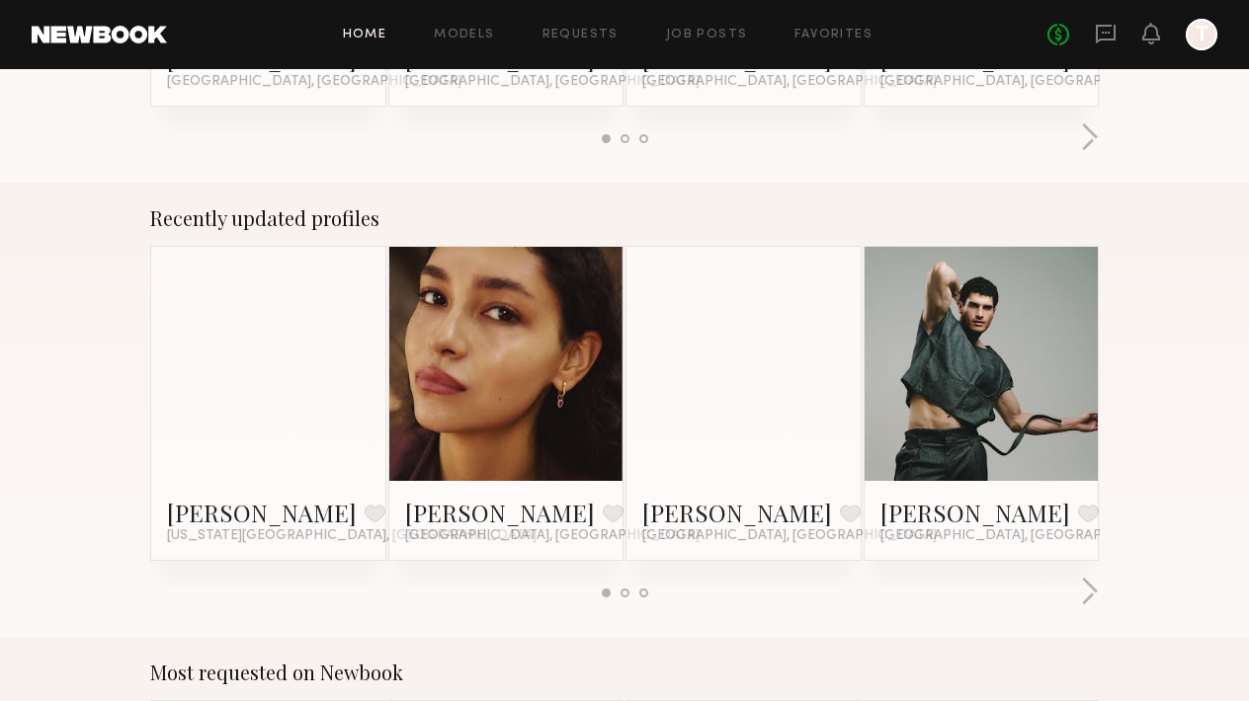
scroll to position [1148, 0]
